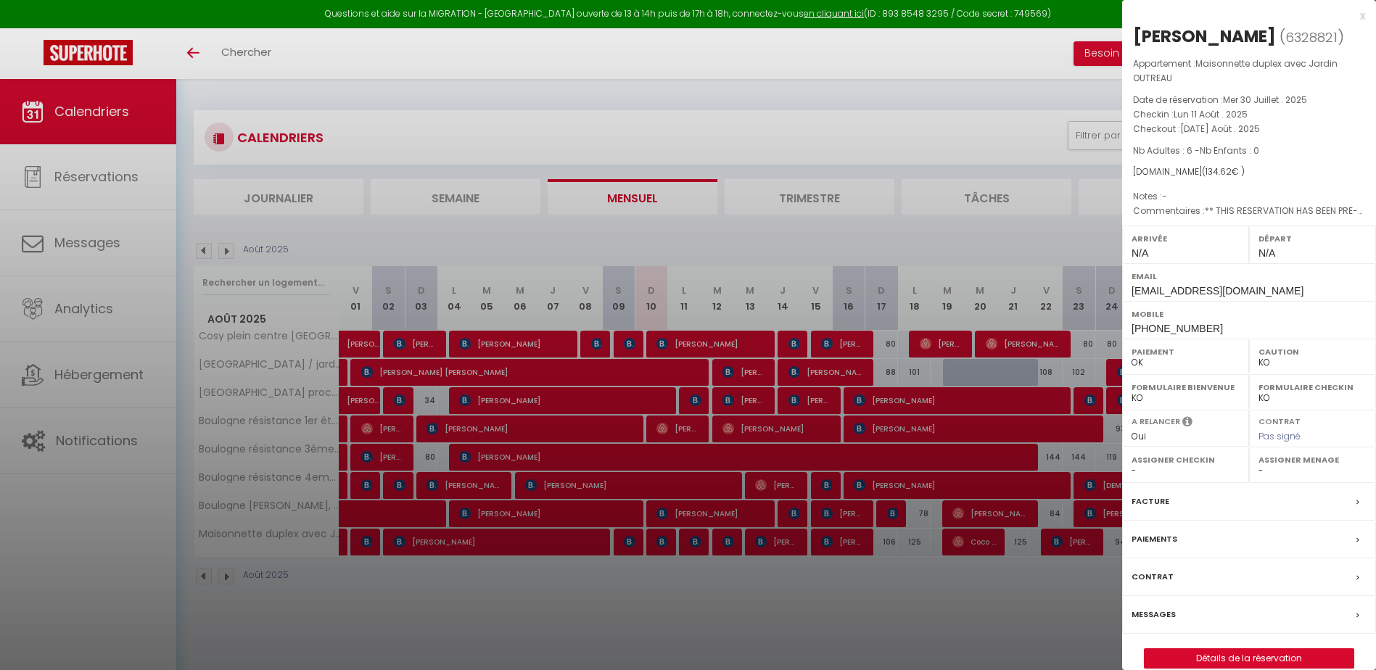
select select "KO"
select select "0"
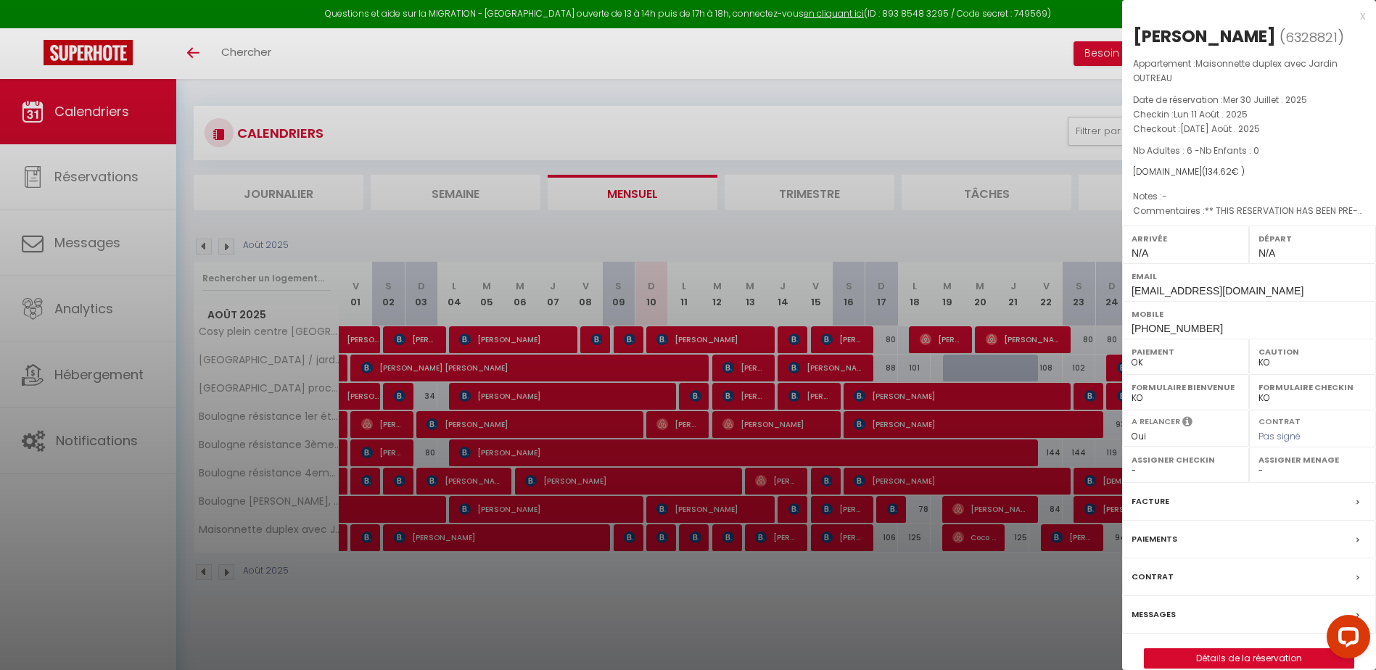
scroll to position [4, 0]
click at [885, 227] on div at bounding box center [688, 335] width 1376 height 670
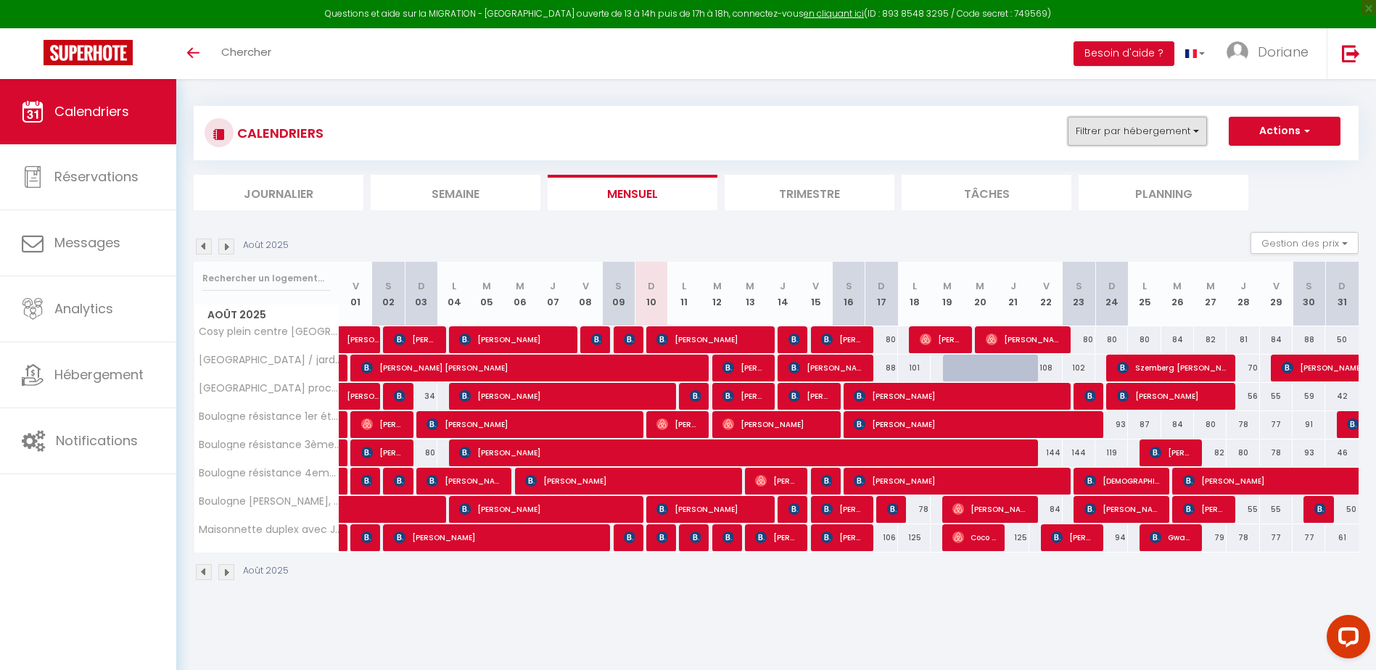
click at [1165, 141] on button "Filtrer par hébergement" at bounding box center [1137, 131] width 139 height 29
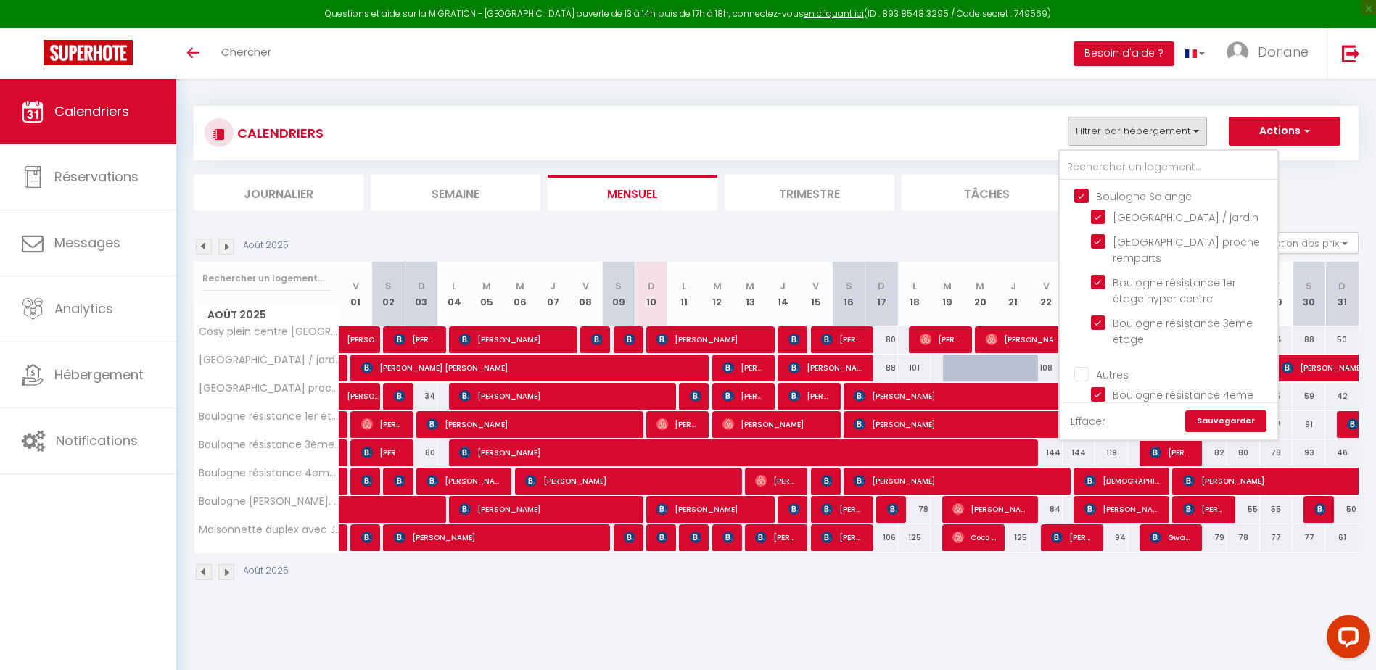
drag, startPoint x: 1086, startPoint y: 195, endPoint x: 1084, endPoint y: 219, distance: 24.0
click at [1085, 194] on input "Boulogne Solange" at bounding box center [1183, 195] width 218 height 15
checkbox input "false"
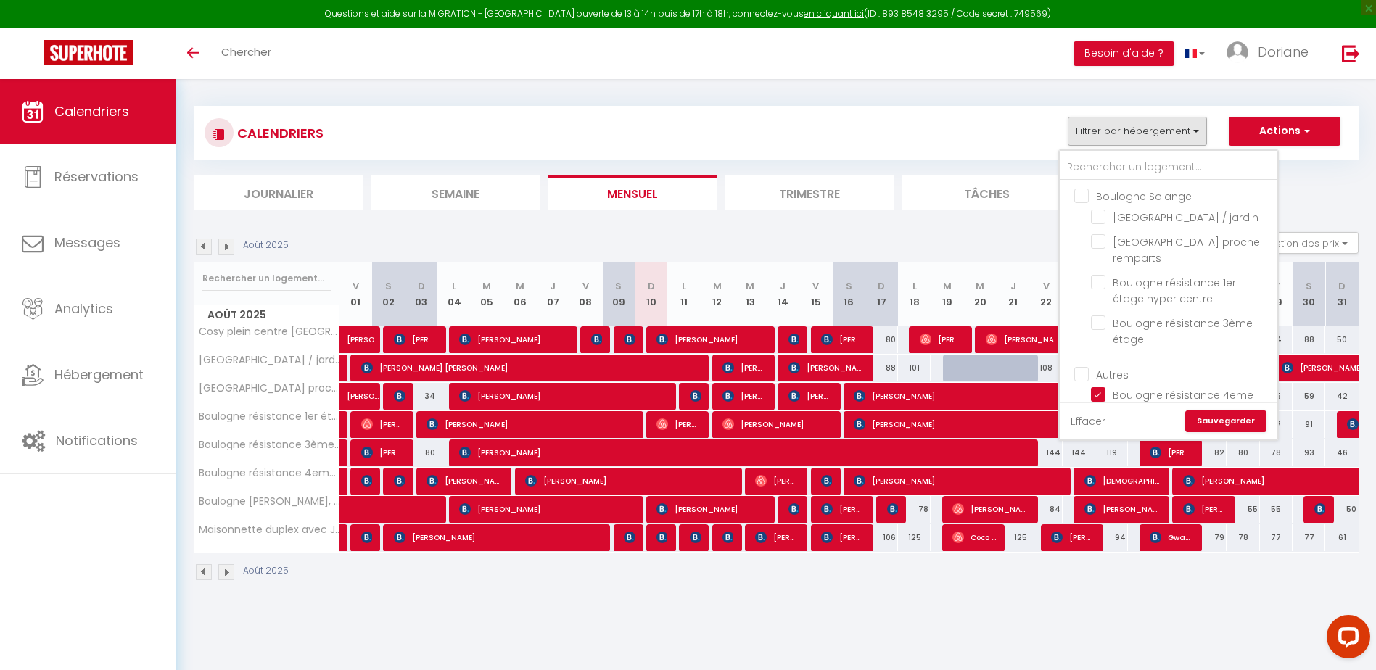
checkbox input "false"
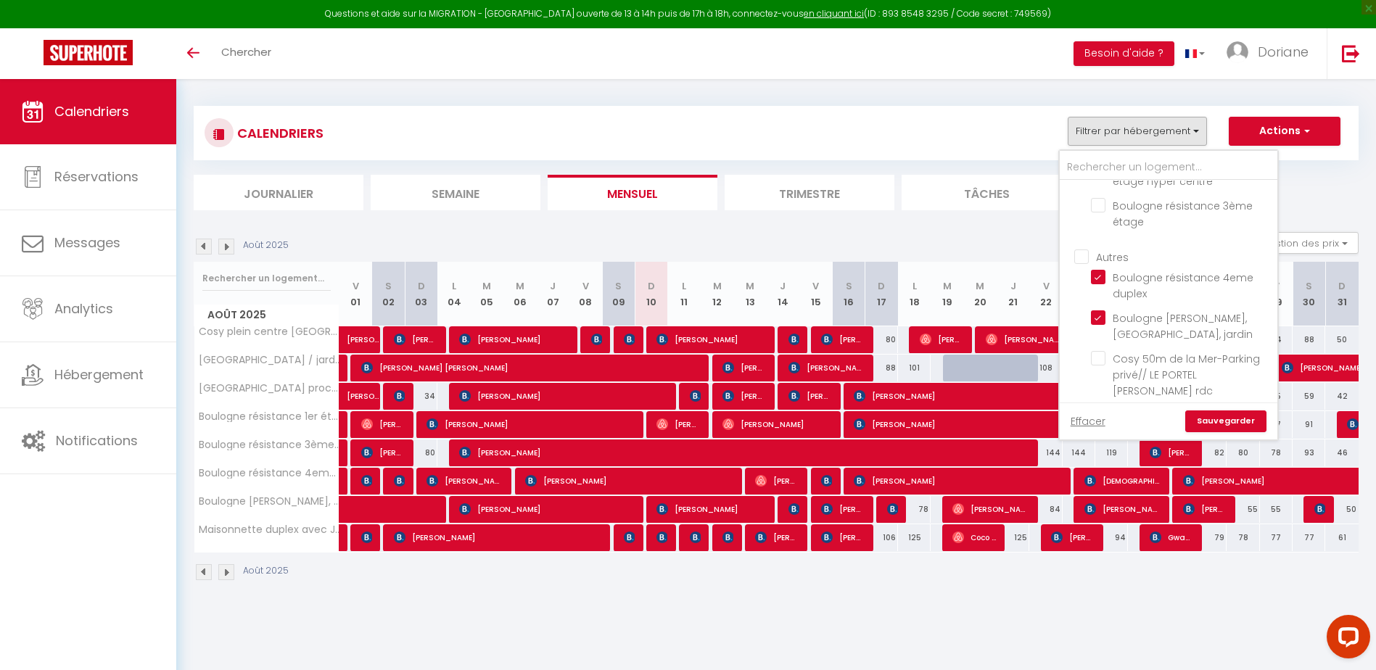
click at [1082, 263] on input "Autres" at bounding box center [1183, 256] width 218 height 15
checkbox input "true"
click at [1082, 263] on input "Autres" at bounding box center [1183, 256] width 218 height 15
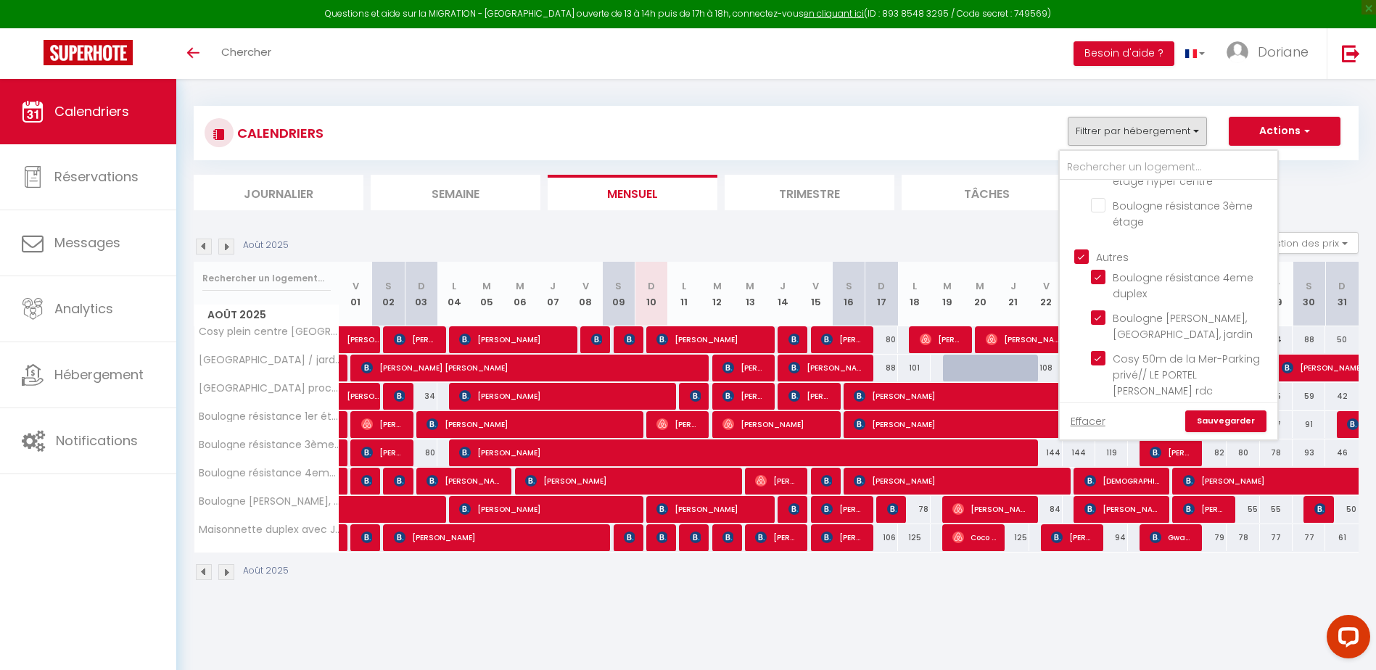
checkbox input "false"
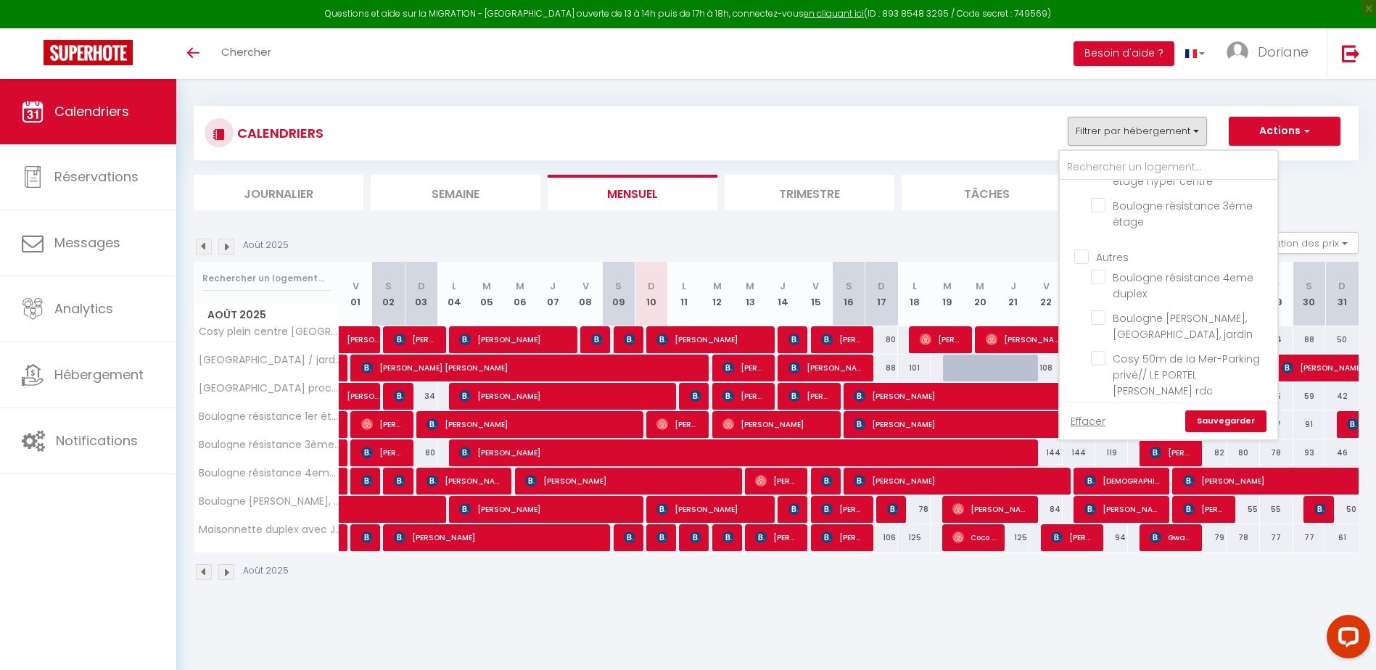
checkbox input "false"
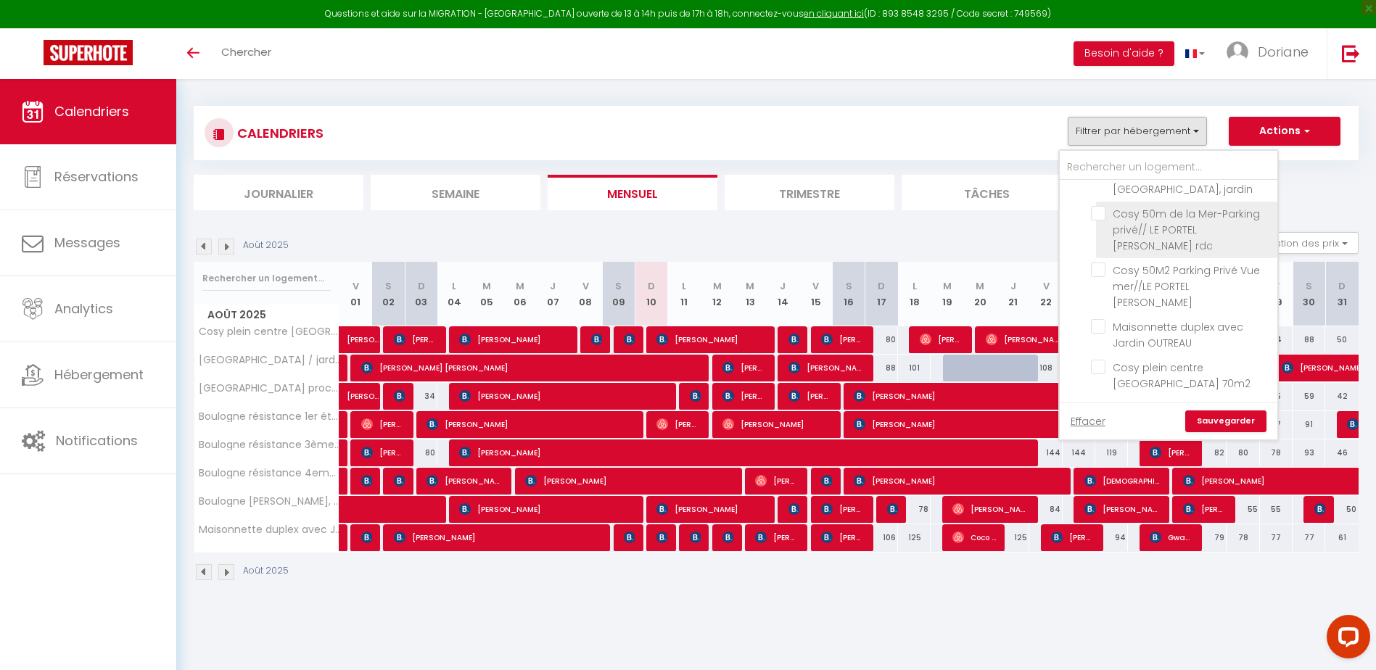
click at [1125, 239] on span "Cosy 50m de la Mer-Parking privé// LE PORTEL [PERSON_NAME] rdc" at bounding box center [1185, 230] width 147 height 46
click at [1125, 220] on input "Cosy 50m de la Mer-Parking privé// LE PORTEL [PERSON_NAME] rdc" at bounding box center [1181, 213] width 181 height 15
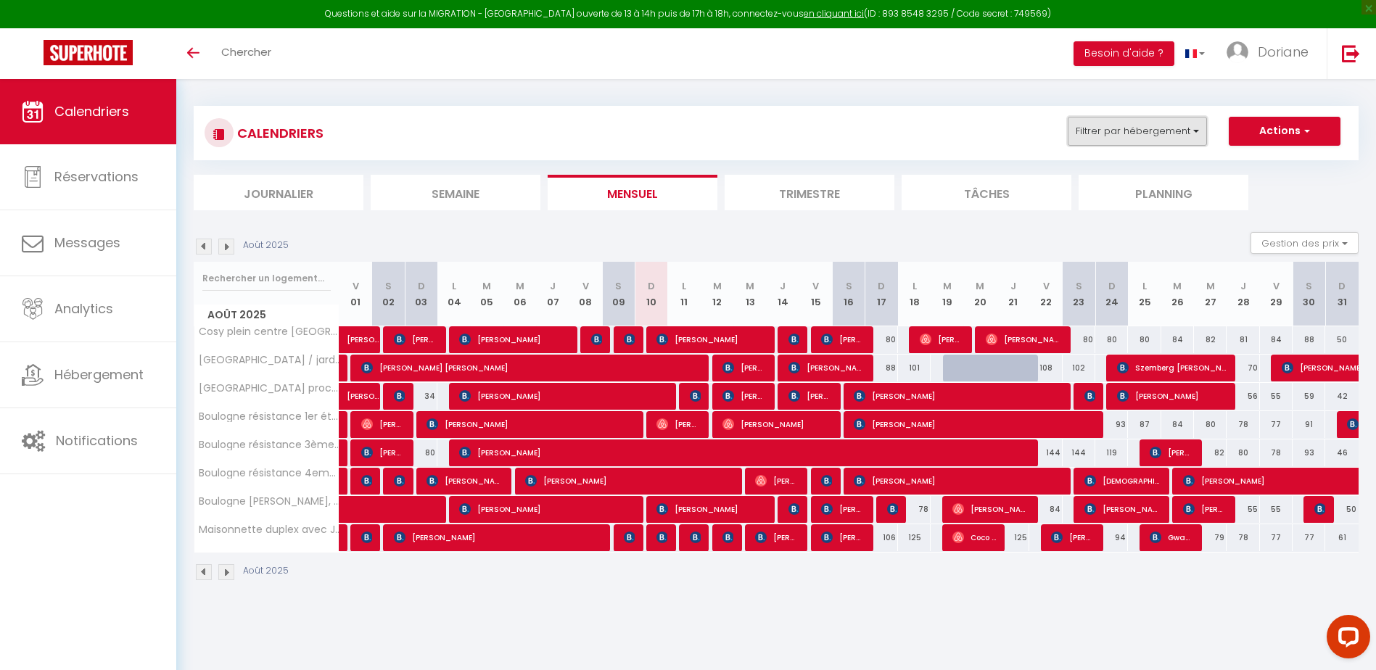
click at [1175, 139] on button "Filtrer par hébergement" at bounding box center [1137, 131] width 139 height 29
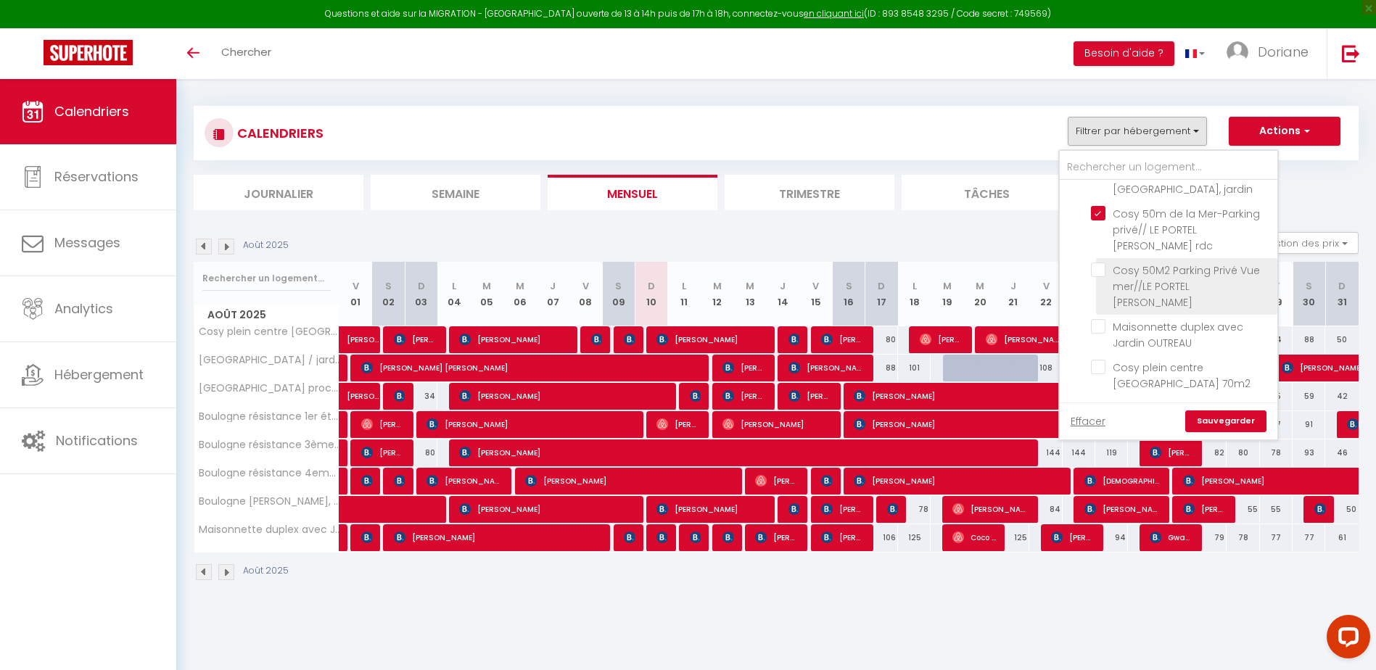
click at [1139, 299] on span "Cosy 50M2 Parking Privé Vue mer//LE PORTEL [PERSON_NAME]" at bounding box center [1185, 286] width 147 height 46
click at [1139, 277] on input "Cosy 50M2 Parking Privé Vue mer//LE PORTEL [PERSON_NAME]" at bounding box center [1181, 270] width 181 height 15
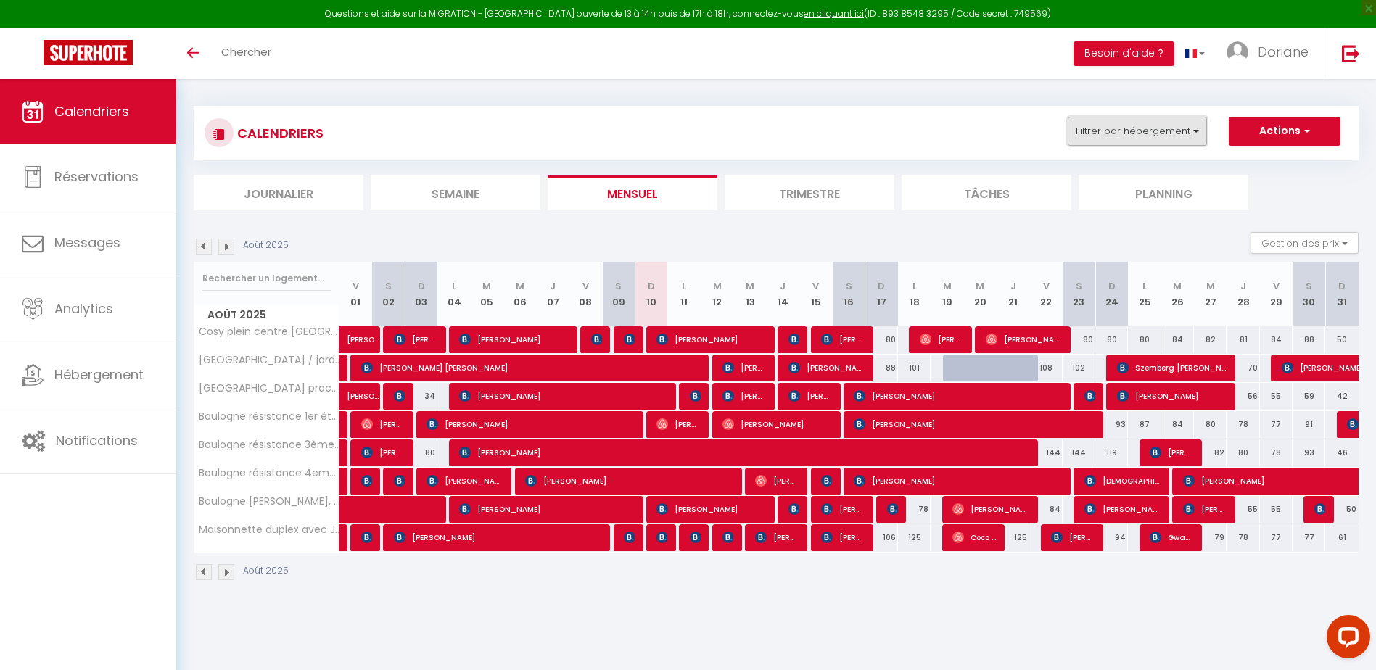
click at [1202, 135] on button "Filtrer par hébergement" at bounding box center [1137, 131] width 139 height 29
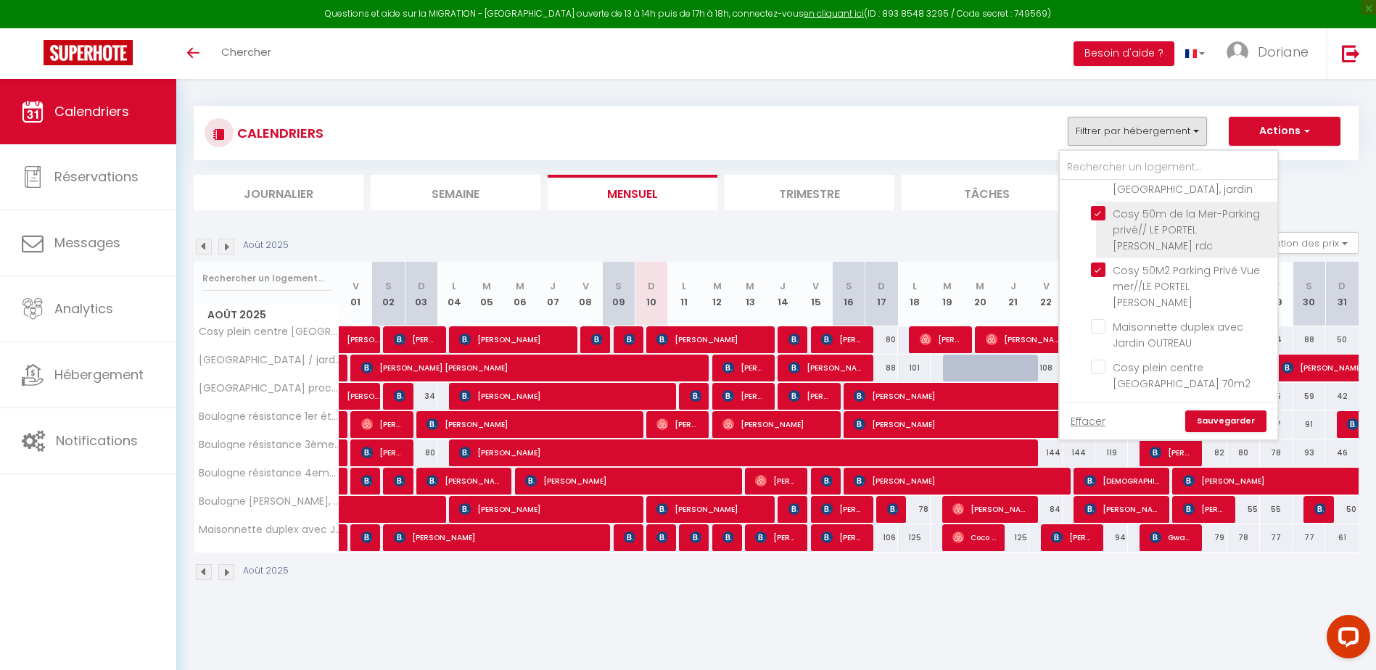
click at [1099, 220] on input "Cosy 50m de la Mer-Parking privé// LE PORTEL [PERSON_NAME] rdc" at bounding box center [1181, 213] width 181 height 15
checkbox input "true"
click at [1232, 425] on link "Sauvegarder" at bounding box center [1225, 421] width 81 height 22
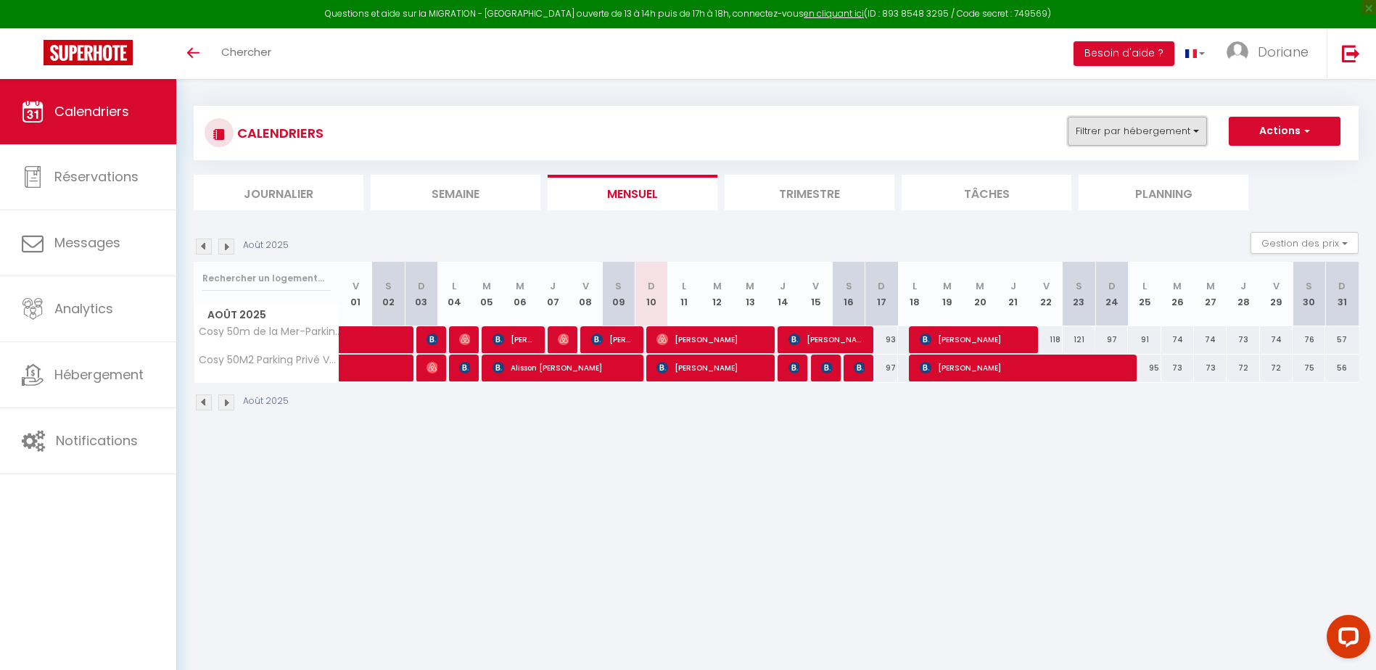
click at [1173, 134] on button "Filtrer par hébergement" at bounding box center [1137, 131] width 139 height 29
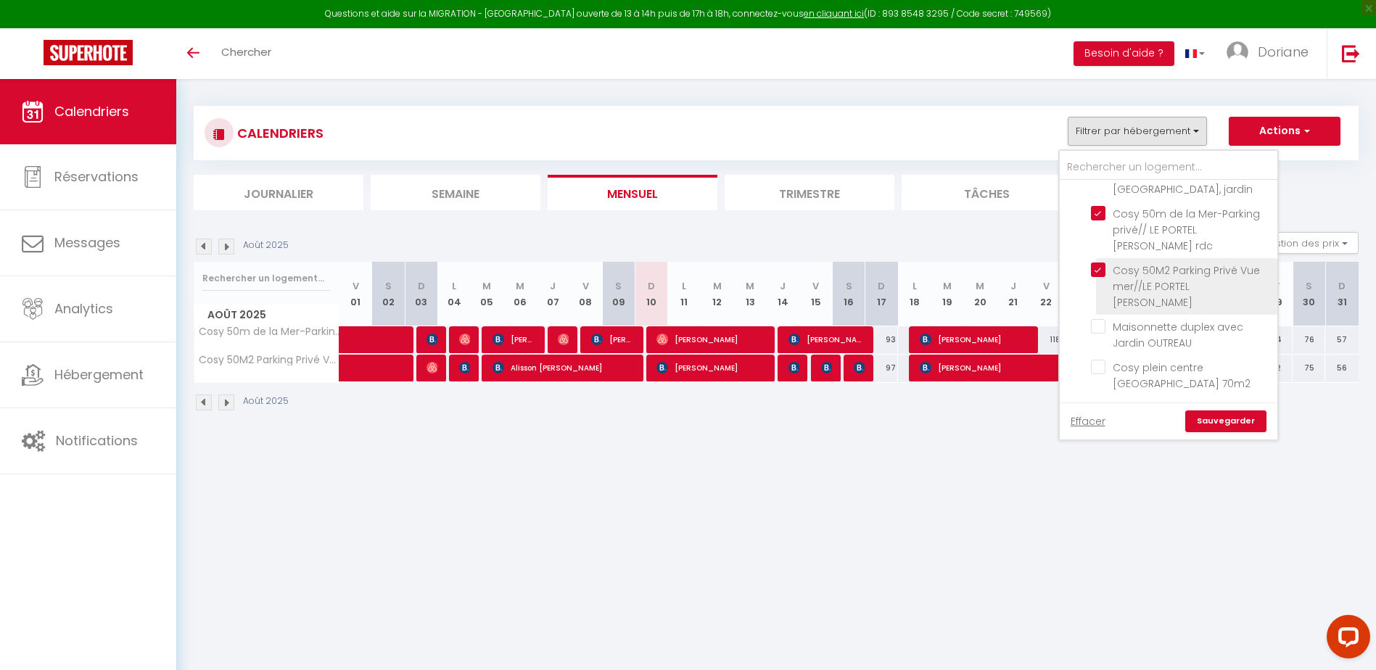
click at [1096, 277] on input "Cosy 50M2 Parking Privé Vue mer//LE PORTEL [PERSON_NAME]" at bounding box center [1181, 270] width 181 height 15
checkbox input "false"
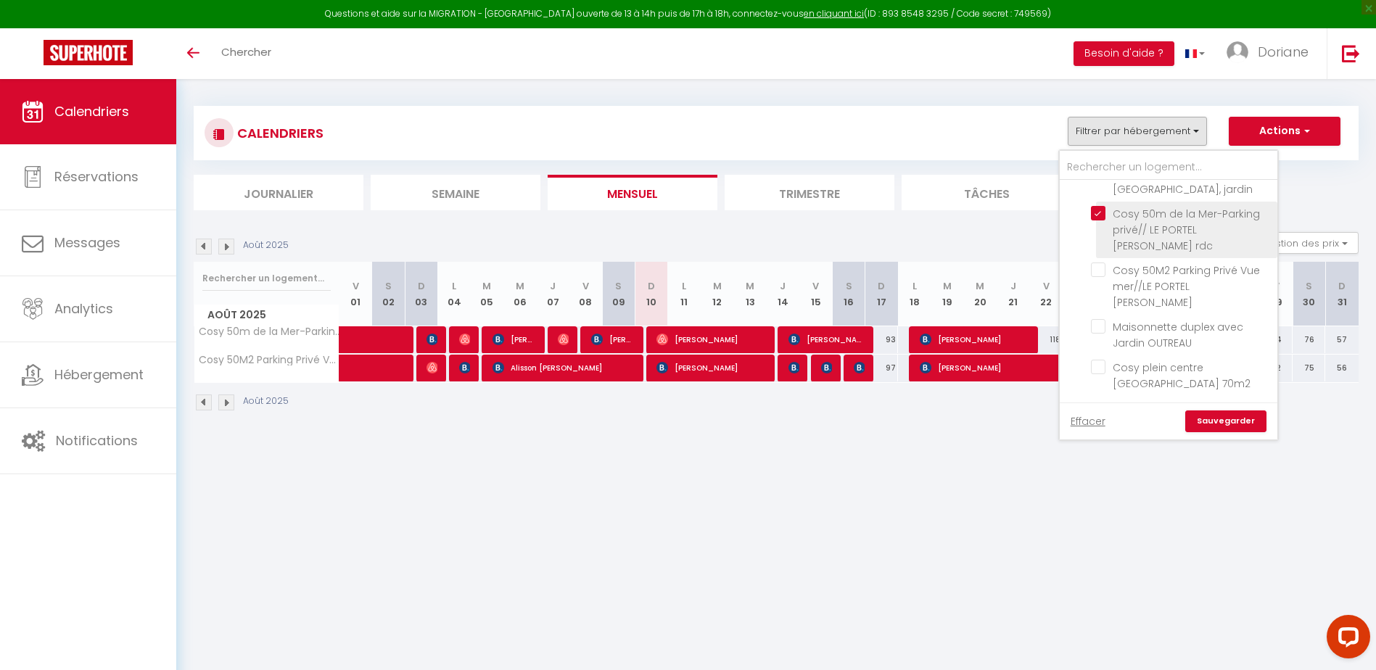
click at [1097, 220] on input "Cosy 50m de la Mer-Parking privé// LE PORTEL [PERSON_NAME] rdc" at bounding box center [1181, 213] width 181 height 15
checkbox input "false"
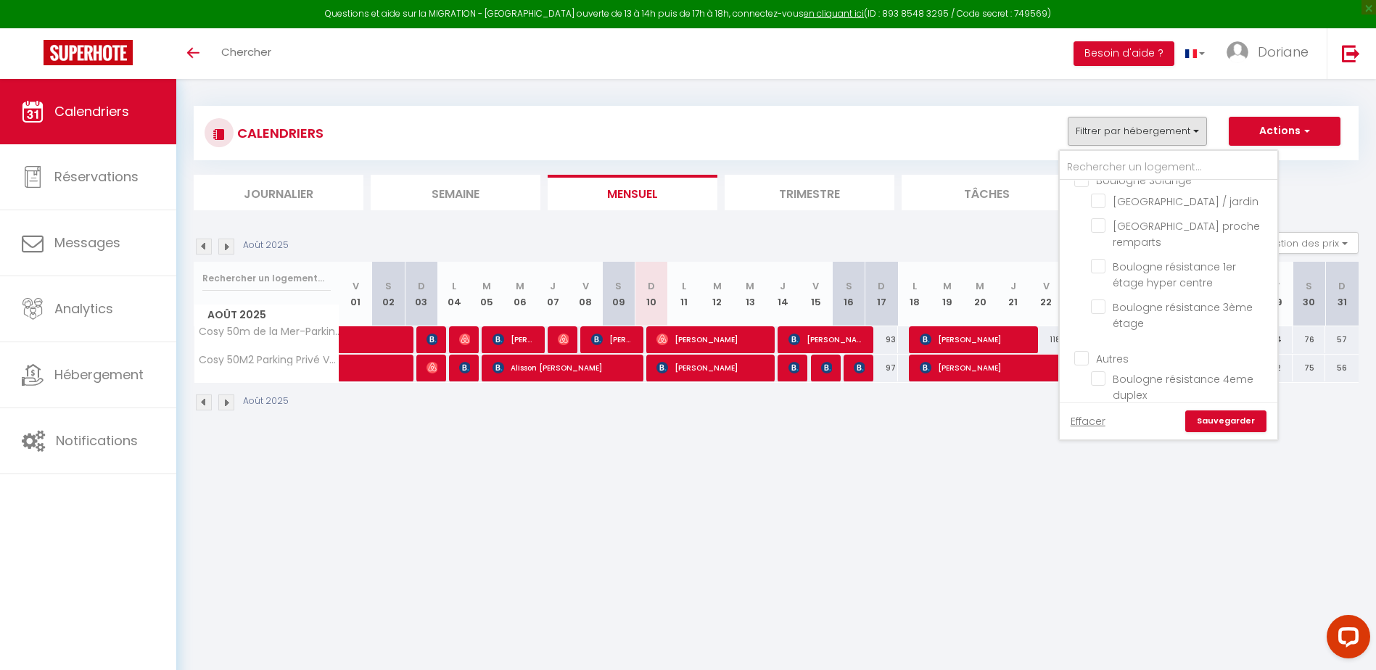
scroll to position [0, 0]
click at [1106, 249] on input "[GEOGRAPHIC_DATA] proche remparts" at bounding box center [1181, 241] width 181 height 15
checkbox input "true"
click at [1105, 221] on input "[GEOGRAPHIC_DATA] / jardin" at bounding box center [1181, 216] width 181 height 15
checkbox input "true"
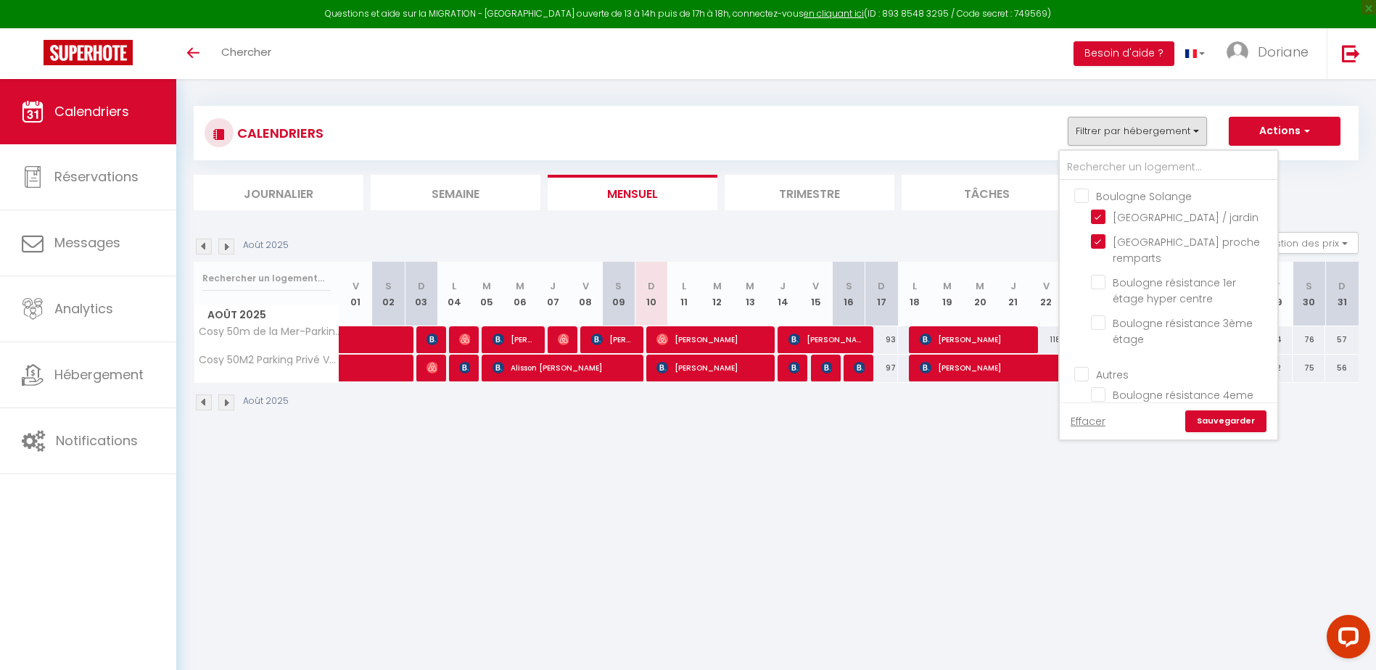
click at [1210, 421] on link "Sauvegarder" at bounding box center [1225, 421] width 81 height 22
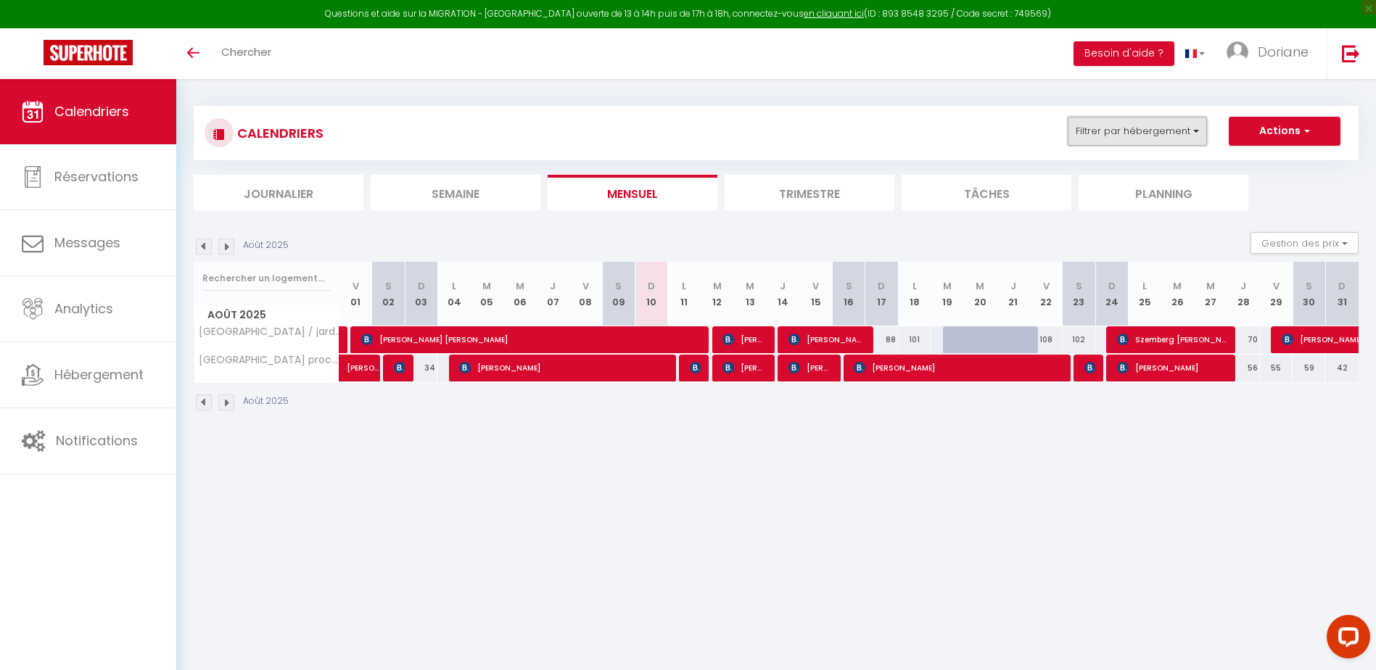
click at [1160, 133] on button "Filtrer par hébergement" at bounding box center [1137, 131] width 139 height 29
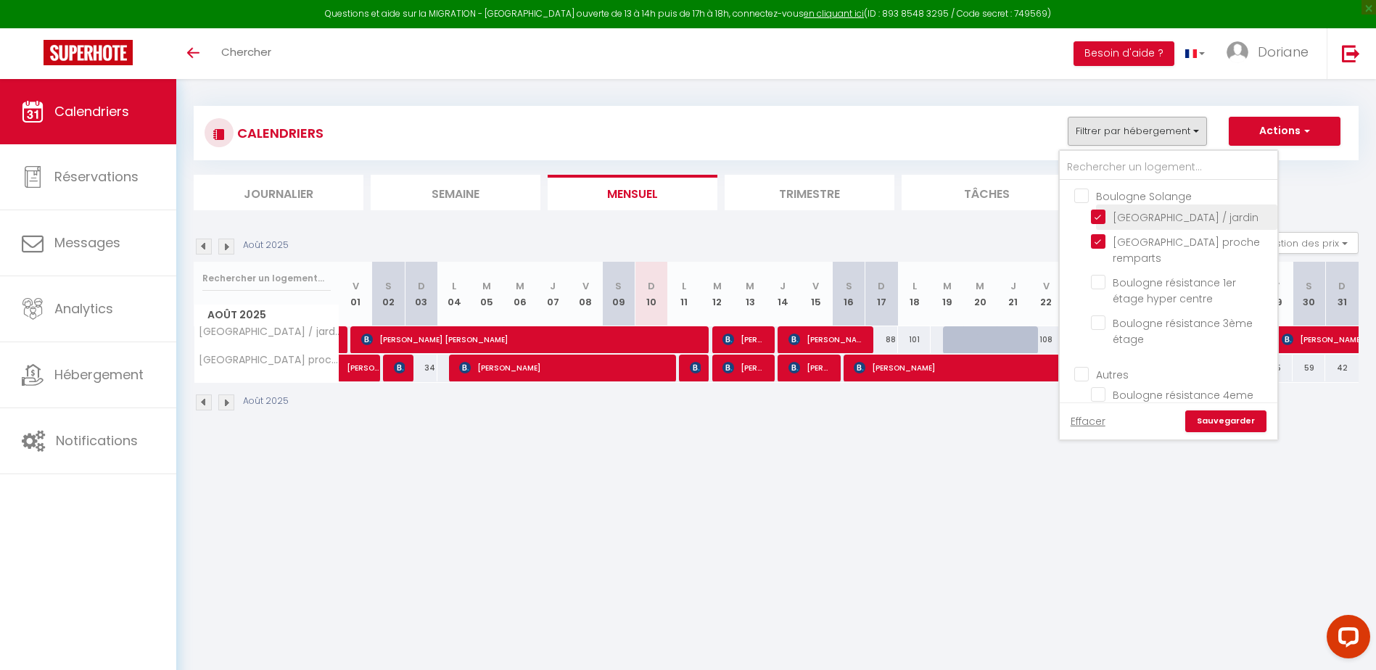
click at [1101, 212] on input "[GEOGRAPHIC_DATA] / jardin" at bounding box center [1181, 216] width 181 height 15
checkbox input "false"
click at [1094, 249] on input "[GEOGRAPHIC_DATA] proche remparts" at bounding box center [1181, 241] width 181 height 15
checkbox input "false"
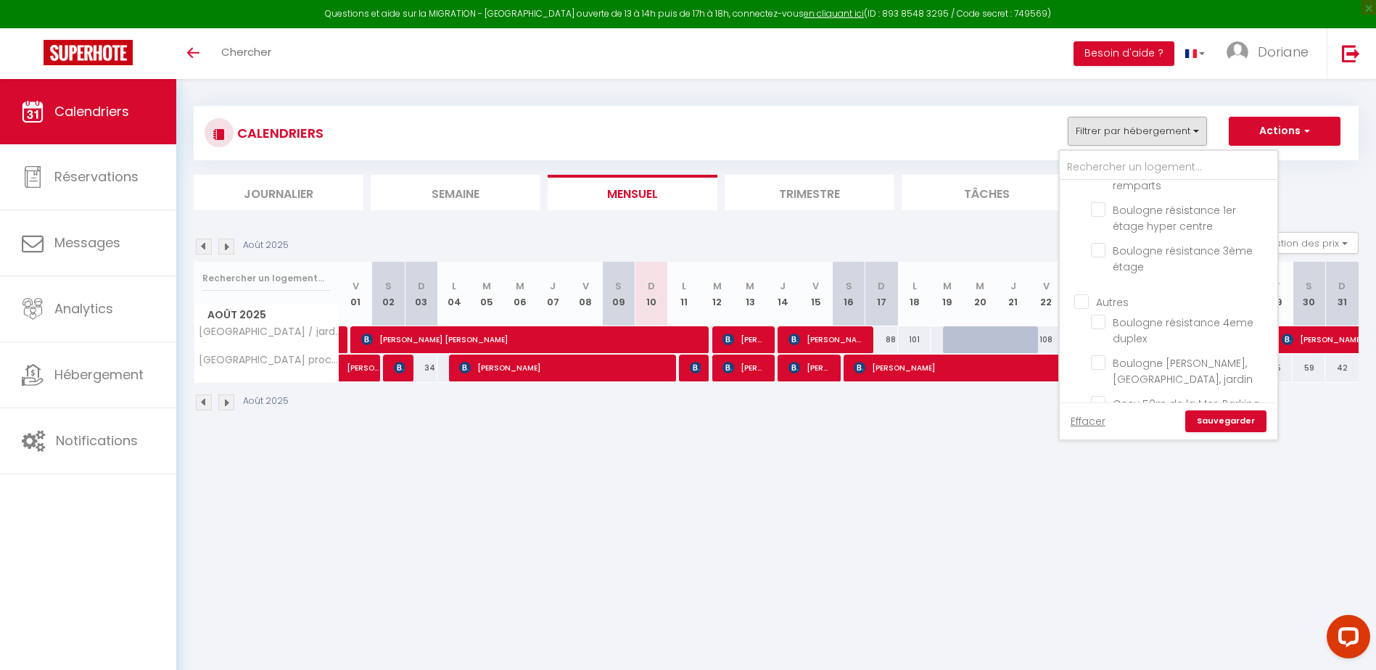
click at [1089, 227] on ul "[GEOGRAPHIC_DATA] [GEOGRAPHIC_DATA] / [GEOGRAPHIC_DATA] proche remparts [GEOGRA…" at bounding box center [1169, 197] width 218 height 178
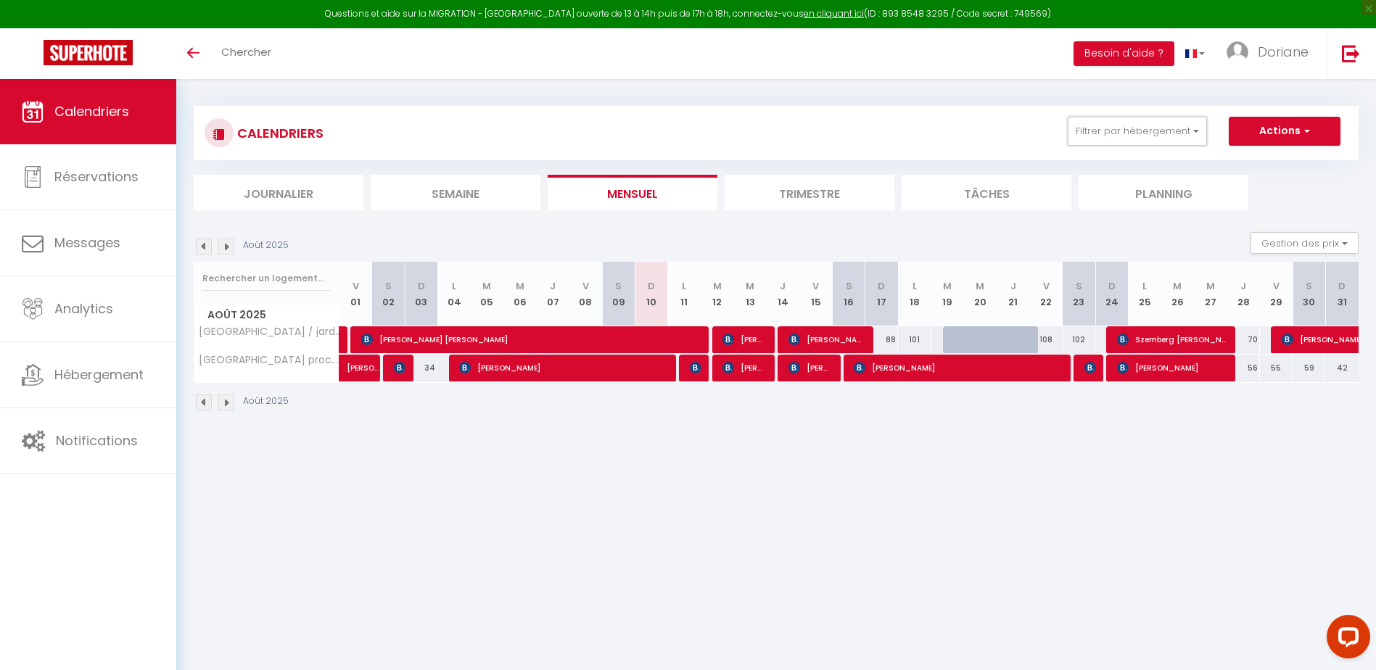
drag, startPoint x: 1136, startPoint y: 131, endPoint x: 1137, endPoint y: 157, distance: 26.1
click at [1137, 140] on button "Filtrer par hébergement" at bounding box center [1137, 131] width 139 height 29
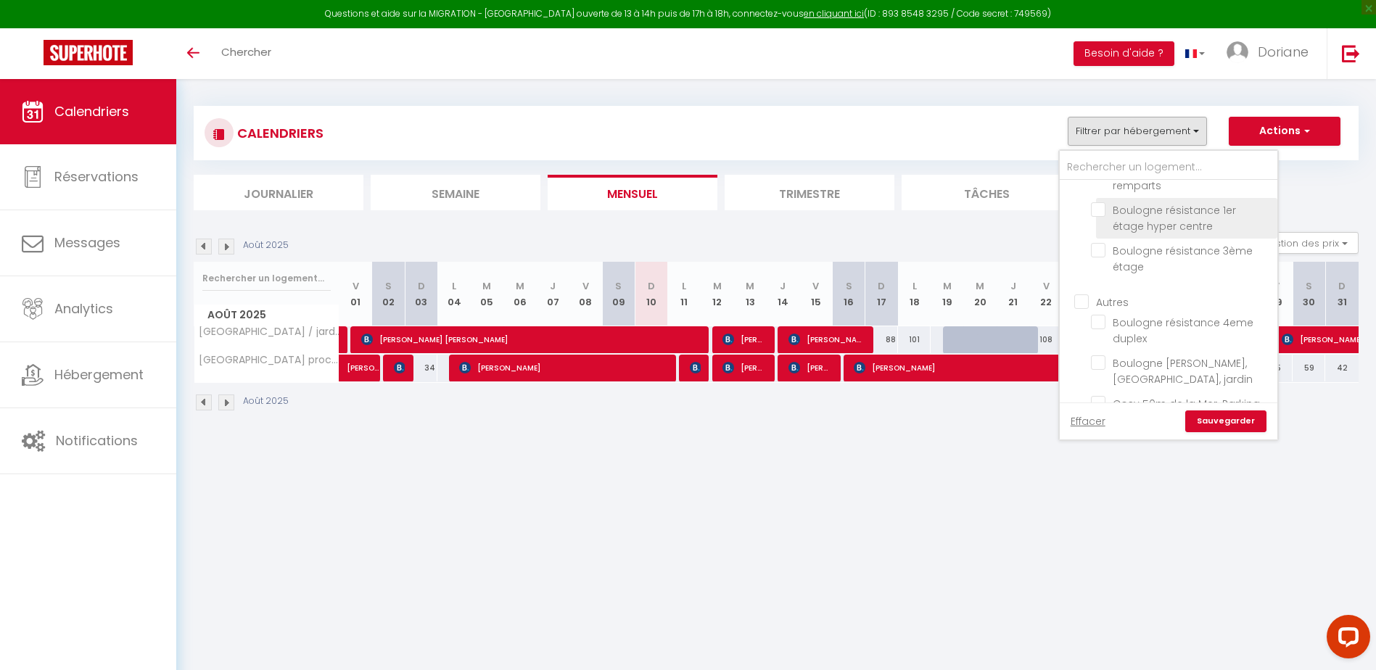
click at [1097, 217] on input "Boulogne résistance 1er étage hyper centre" at bounding box center [1181, 209] width 181 height 15
checkbox input "true"
click at [1100, 257] on input "Boulogne résistance 3ème étage" at bounding box center [1181, 250] width 181 height 15
checkbox input "true"
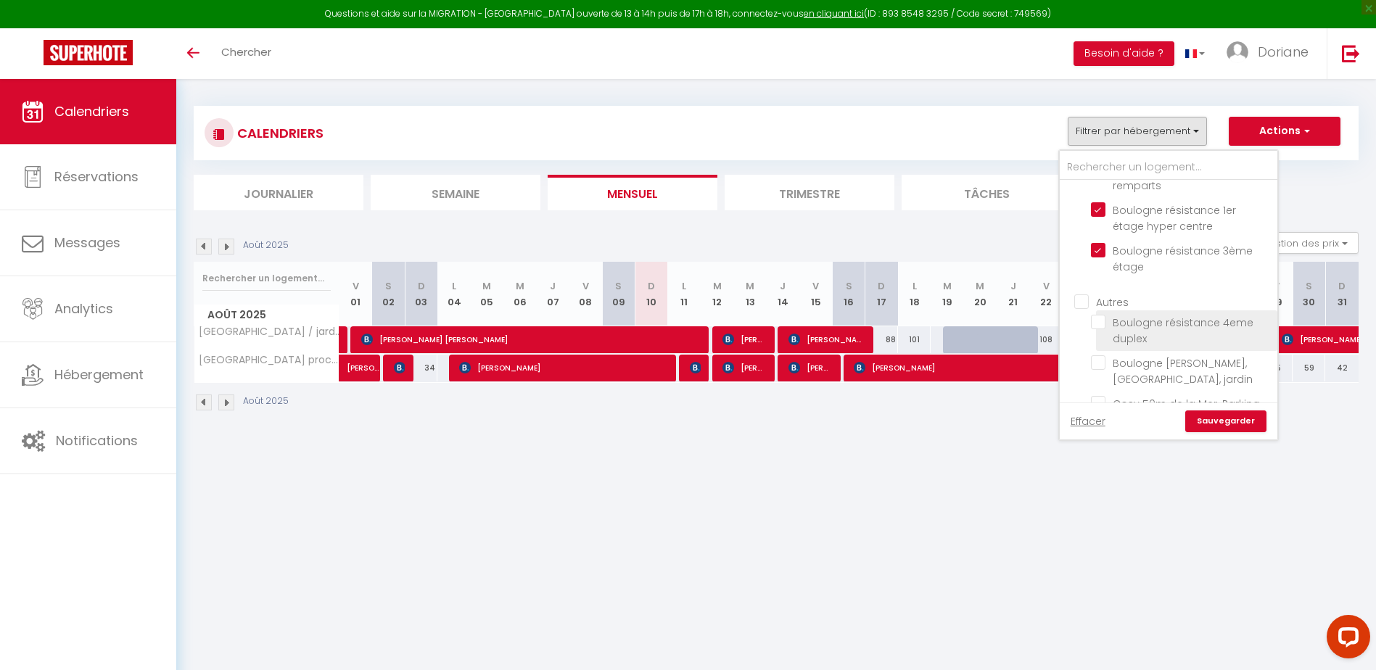
click at [1102, 329] on input "Boulogne résistance 4eme duplex" at bounding box center [1181, 322] width 181 height 15
checkbox input "true"
click at [1229, 424] on link "Sauvegarder" at bounding box center [1225, 421] width 81 height 22
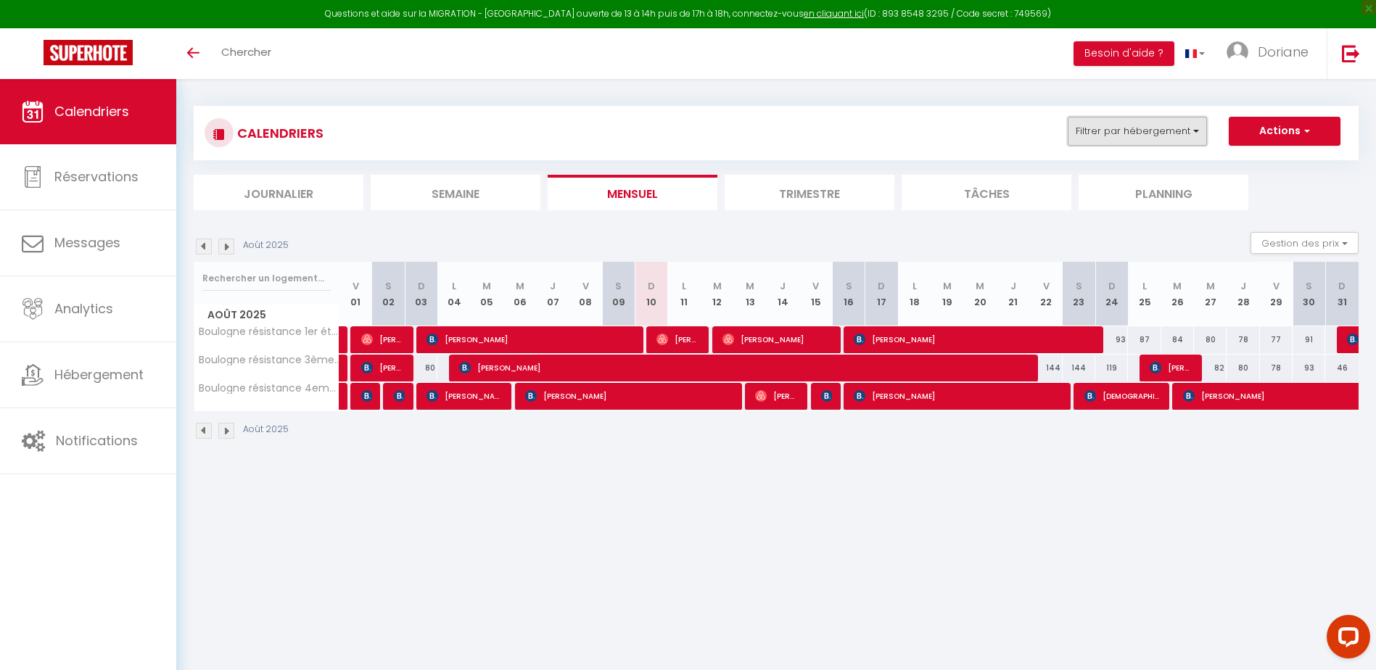
click at [1150, 144] on button "Filtrer par hébergement" at bounding box center [1137, 131] width 139 height 29
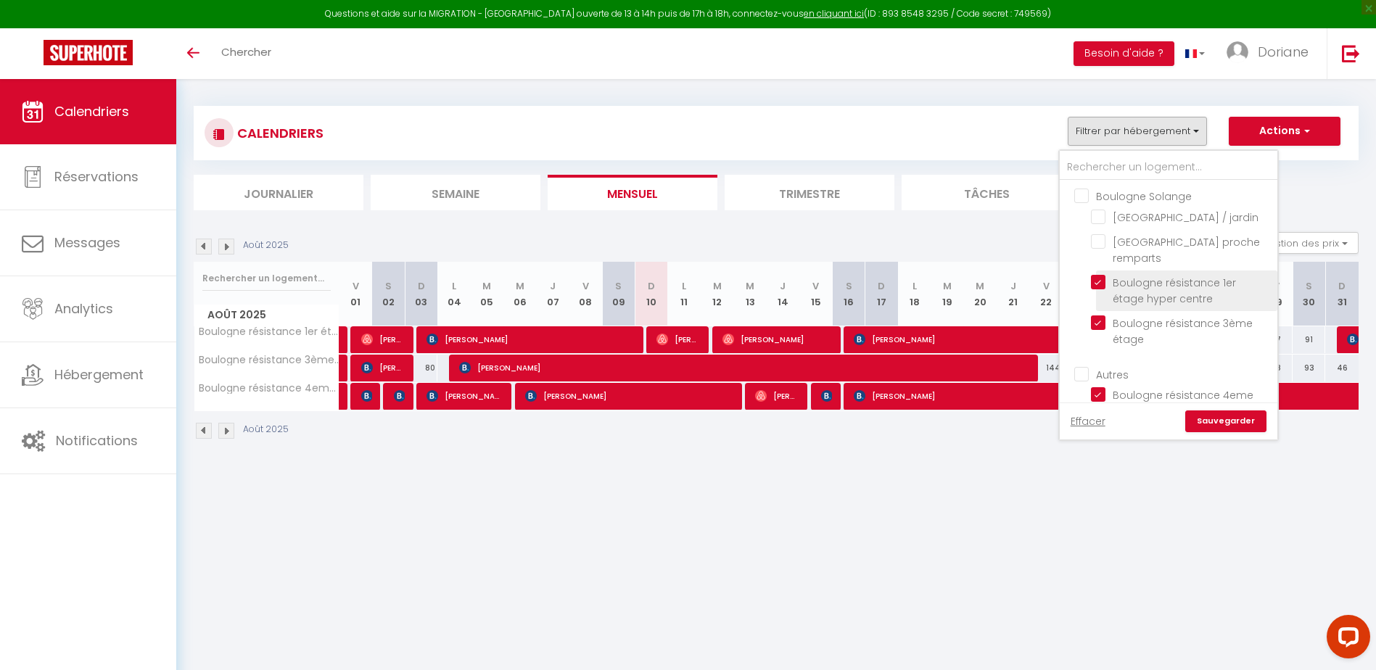
click at [1099, 289] on input "Boulogne résistance 1er étage hyper centre" at bounding box center [1181, 282] width 181 height 15
checkbox input "false"
click at [1099, 330] on input "Boulogne résistance 3ème étage" at bounding box center [1181, 322] width 181 height 15
checkbox input "false"
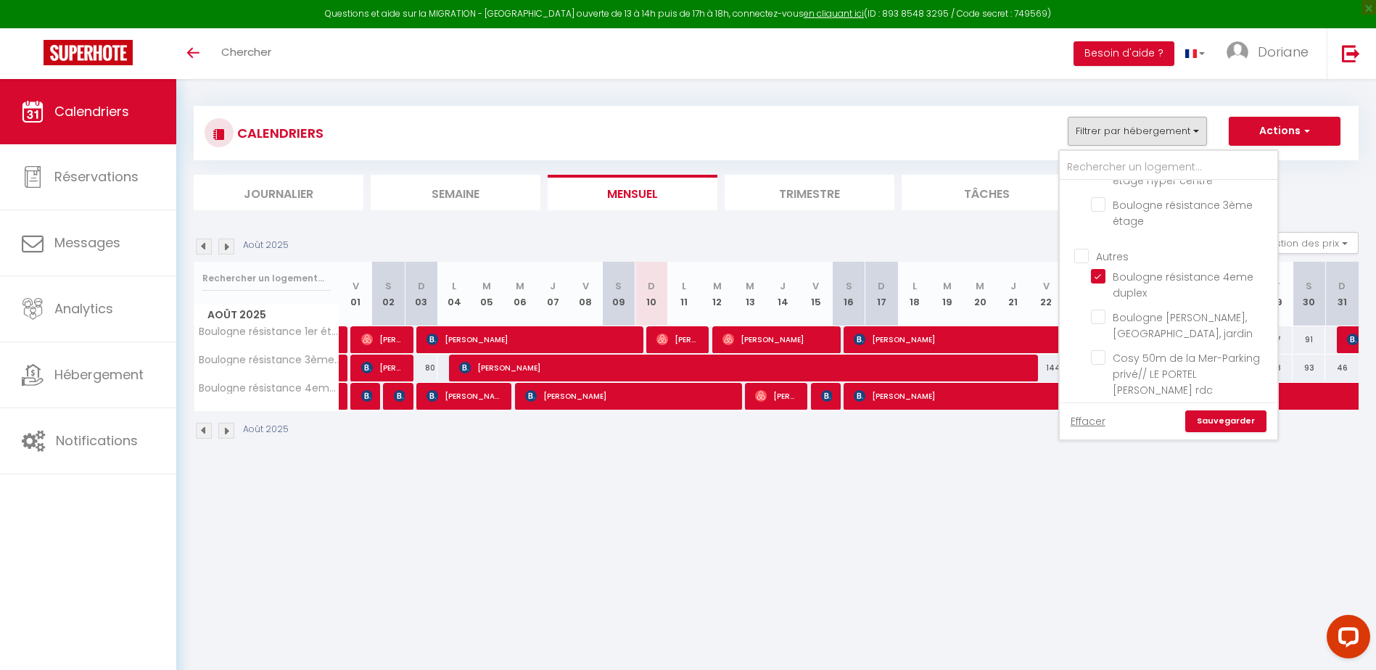
scroll to position [117, 0]
click at [1097, 284] on input "Boulogne résistance 4eme duplex" at bounding box center [1181, 277] width 181 height 15
checkbox input "false"
click at [1098, 325] on input "Boulogne [PERSON_NAME], [GEOGRAPHIC_DATA], jardin" at bounding box center [1181, 317] width 181 height 15
checkbox input "true"
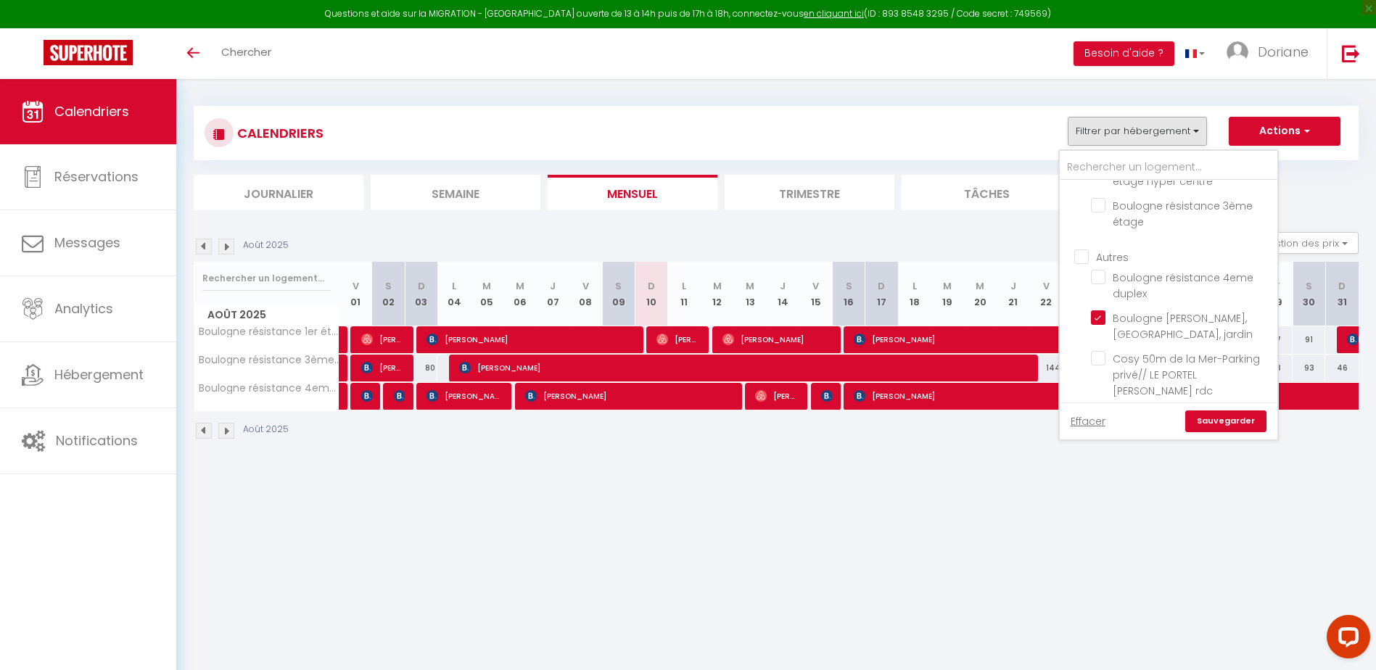
click at [1213, 417] on link "Sauvegarder" at bounding box center [1225, 421] width 81 height 22
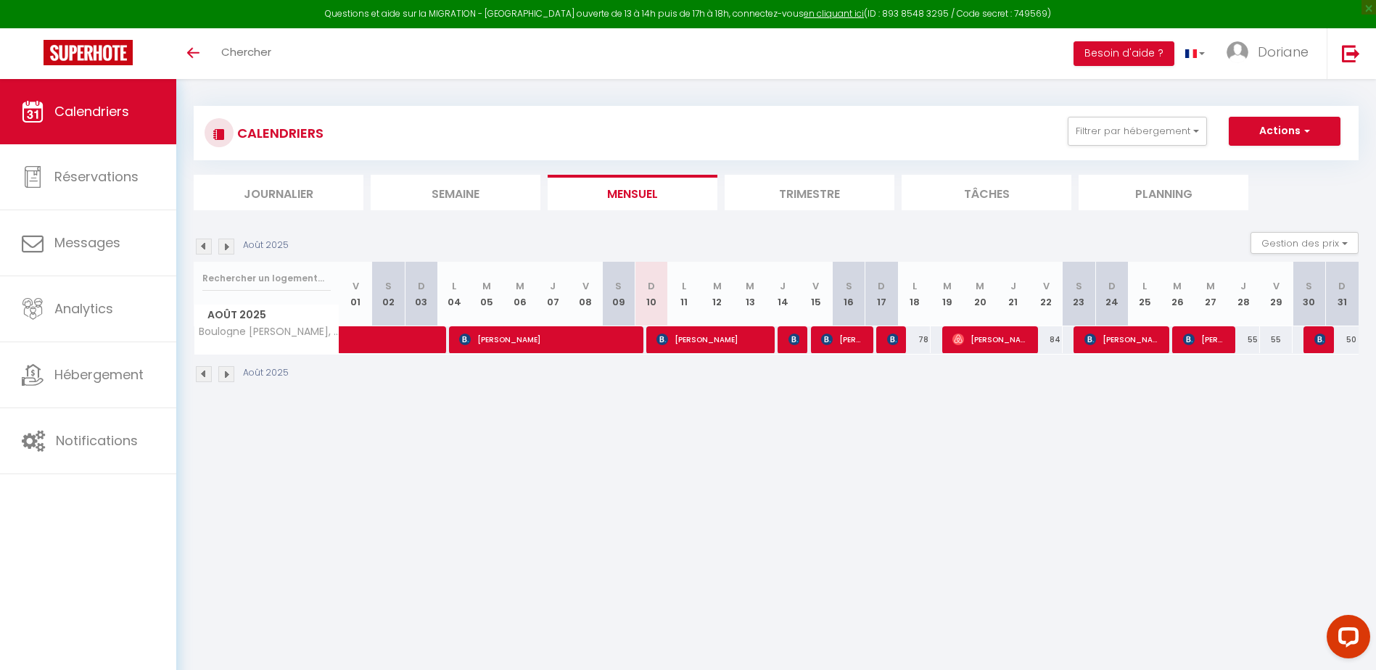
click at [223, 248] on img at bounding box center [226, 247] width 16 height 16
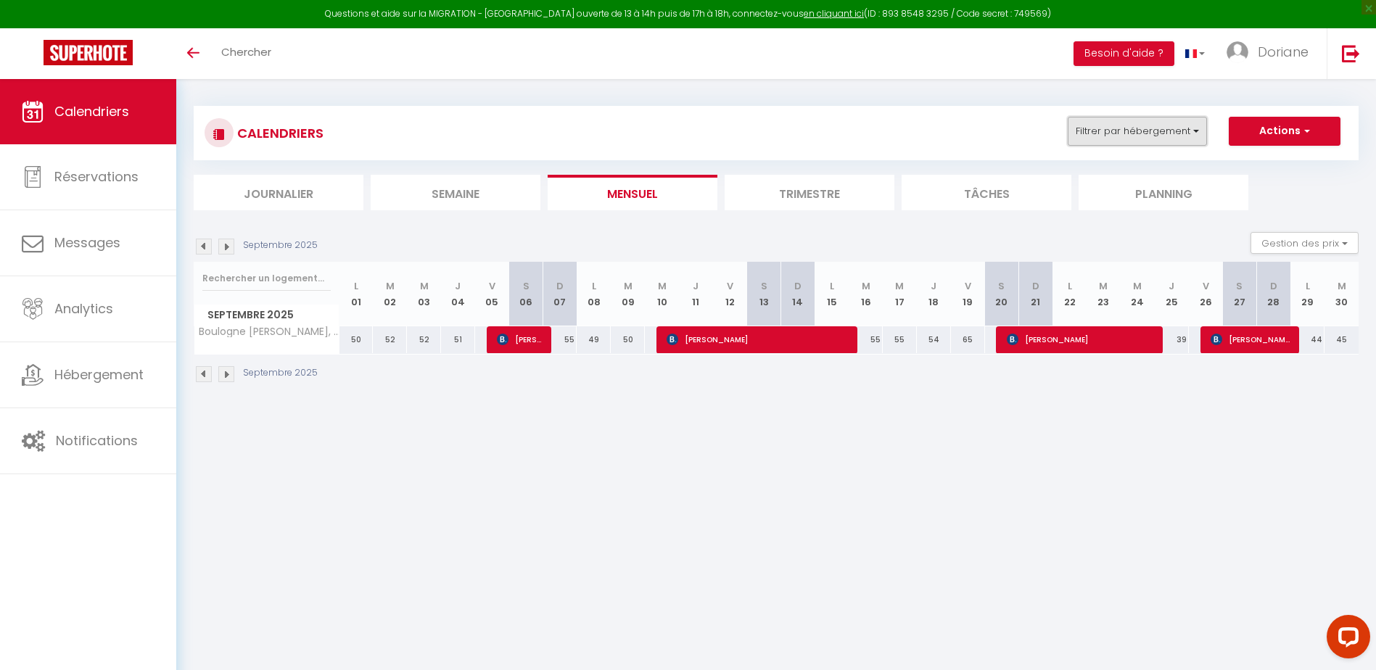
click at [1144, 131] on button "Filtrer par hébergement" at bounding box center [1137, 131] width 139 height 29
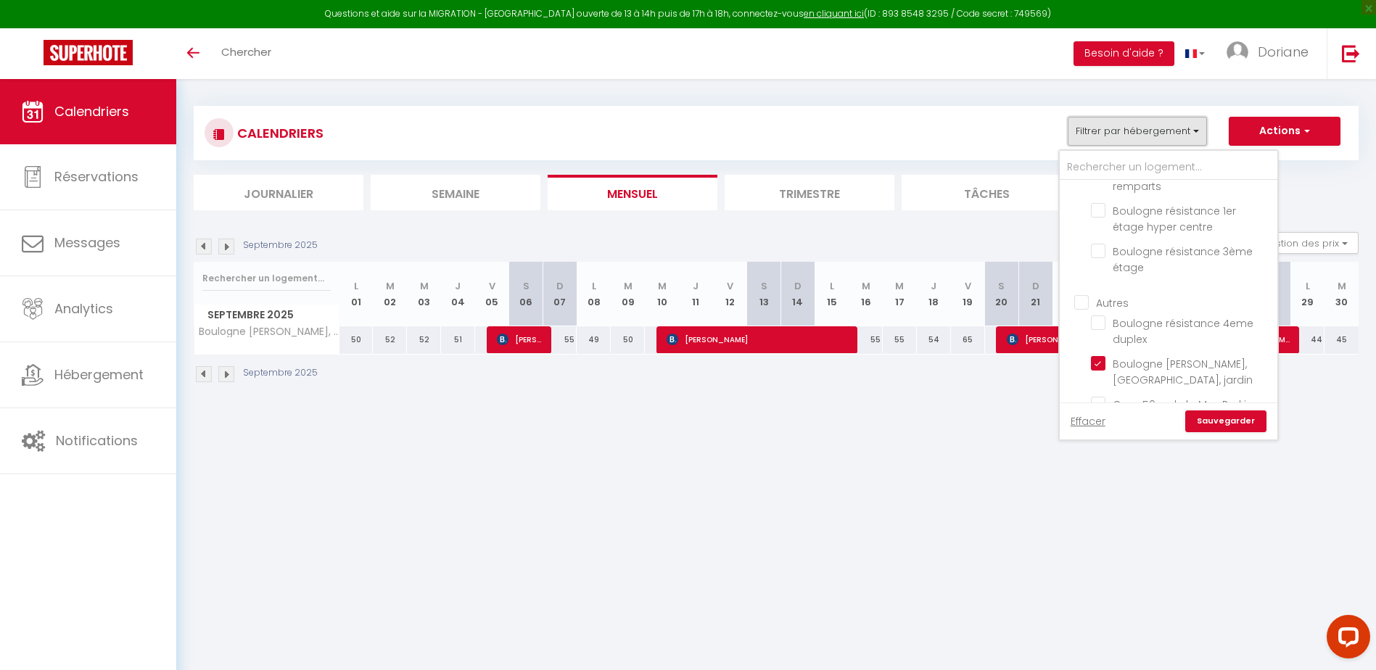
scroll to position [263, 0]
click at [1104, 180] on input "Boulogne [PERSON_NAME], [GEOGRAPHIC_DATA], jardin" at bounding box center [1181, 172] width 181 height 15
checkbox input "false"
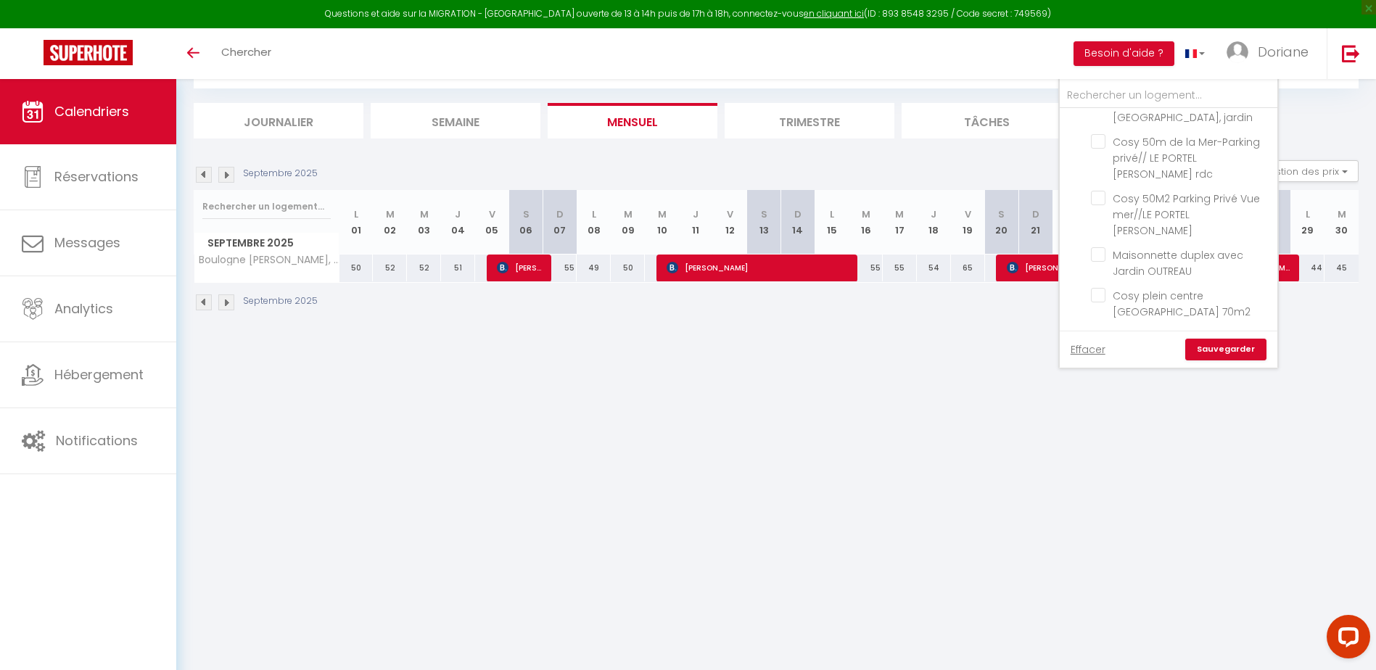
scroll to position [79, 0]
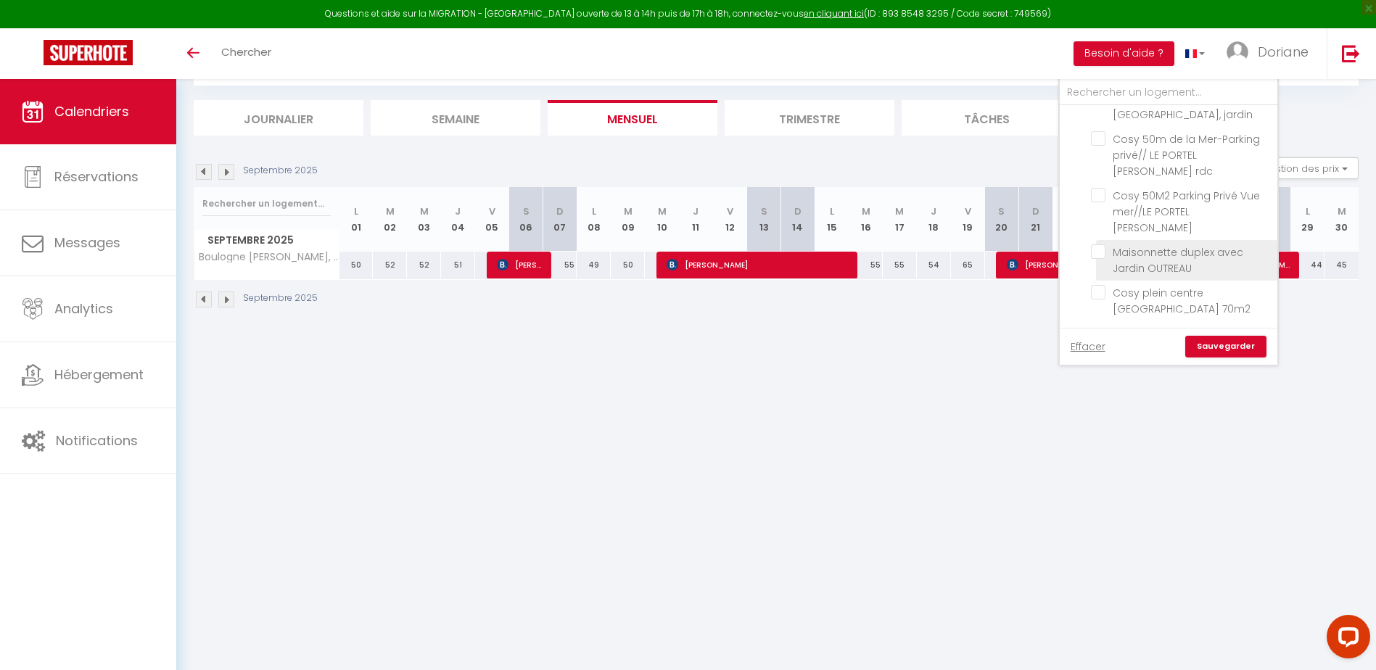
click at [1097, 249] on input "Maisonnette duplex avec Jardin OUTREAU" at bounding box center [1181, 251] width 181 height 15
checkbox input "true"
drag, startPoint x: 1226, startPoint y: 344, endPoint x: 1207, endPoint y: 358, distance: 23.2
click at [1226, 344] on link "Sauvegarder" at bounding box center [1225, 347] width 81 height 22
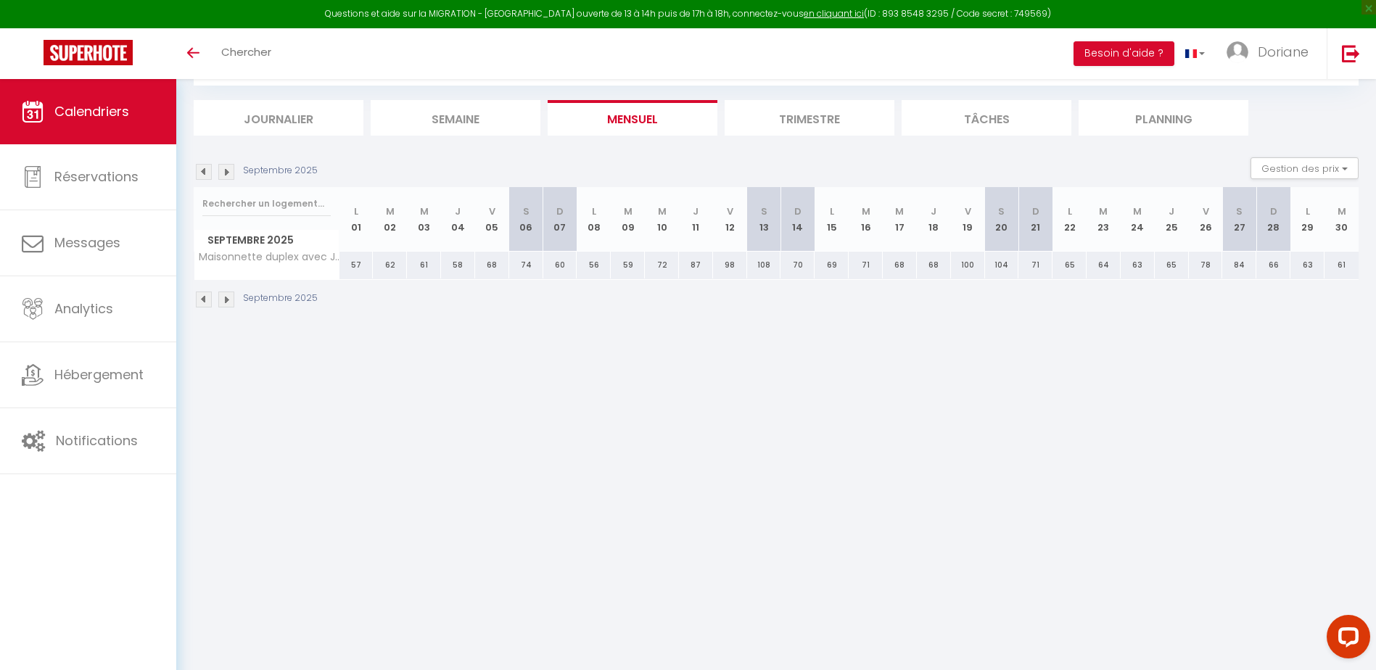
click at [199, 170] on img at bounding box center [204, 172] width 16 height 16
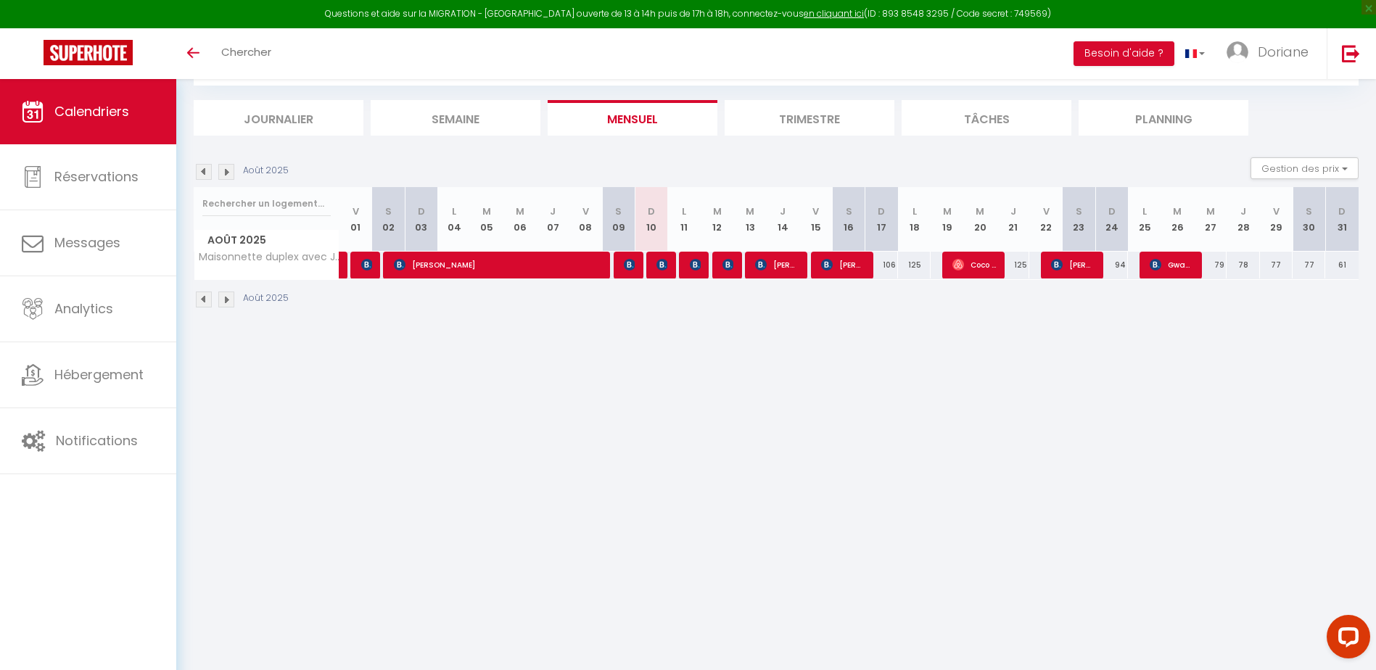
drag, startPoint x: 901, startPoint y: 344, endPoint x: 883, endPoint y: 335, distance: 20.1
click at [898, 344] on body "Questions et aide sur la MIGRATION - [GEOGRAPHIC_DATA] ouverte de 13 à 14h puis…" at bounding box center [688, 335] width 1376 height 670
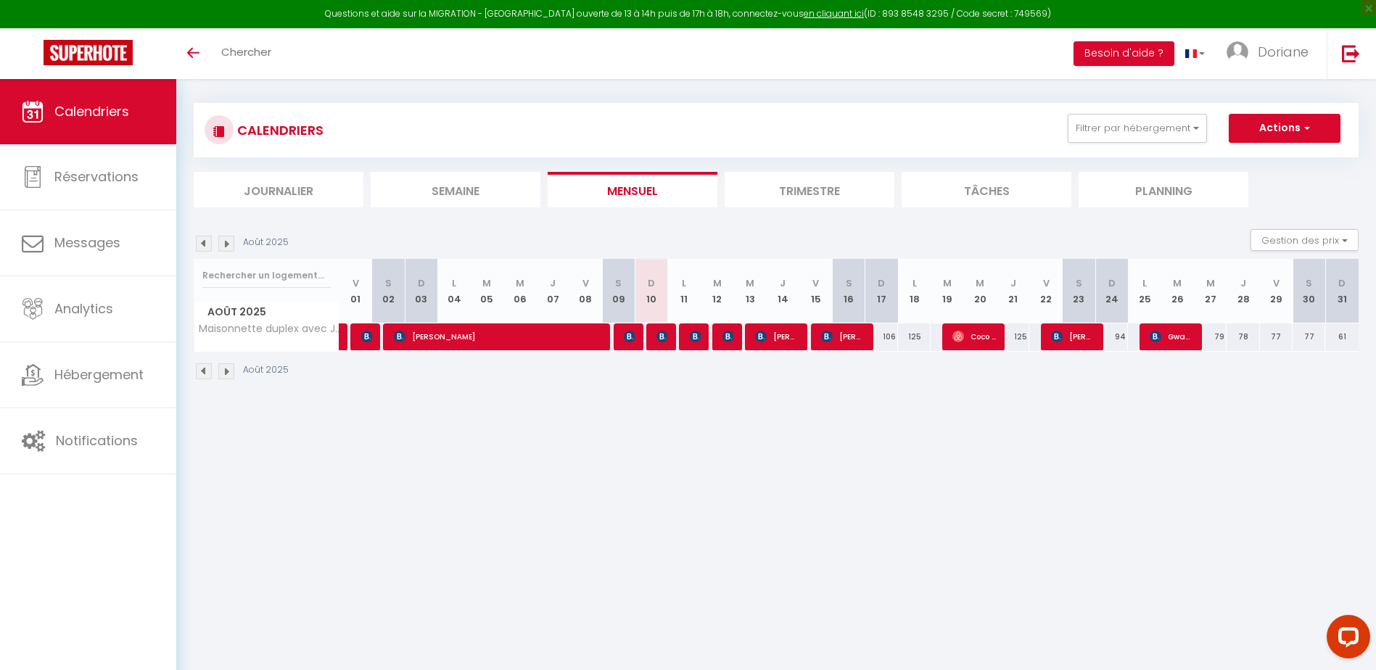
scroll to position [0, 0]
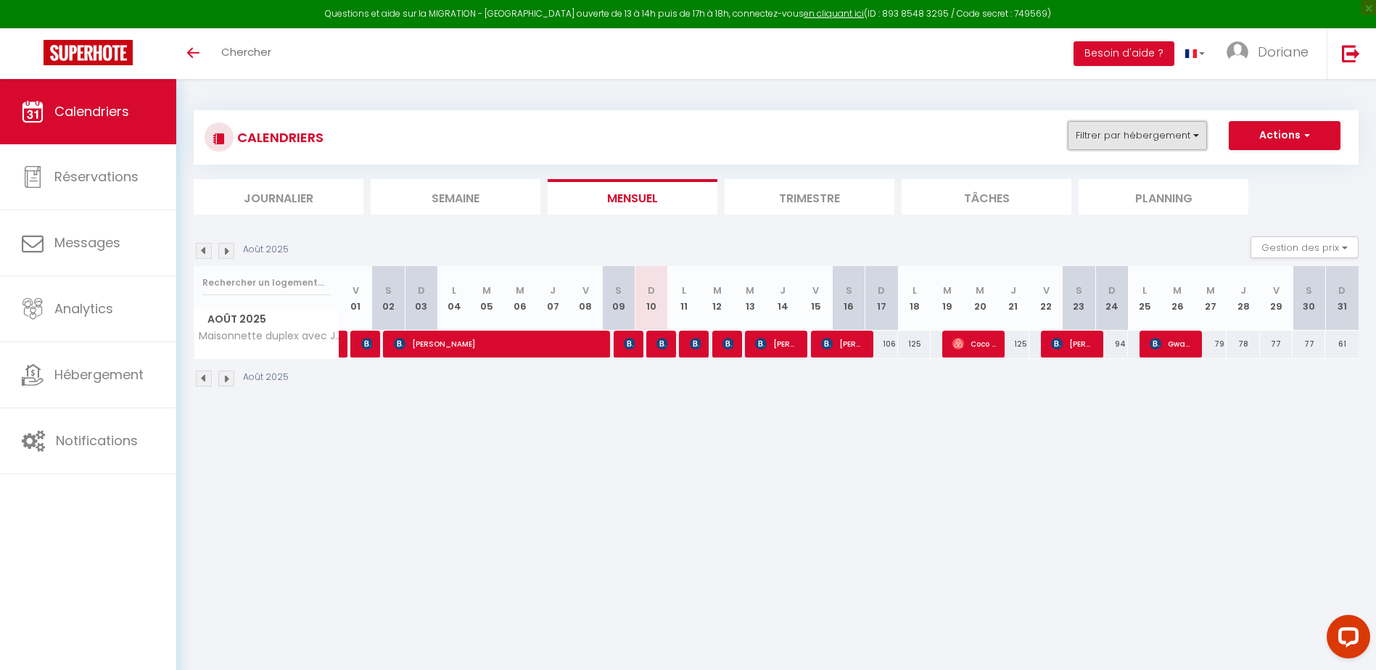
click at [1137, 135] on button "Filtrer par hébergement" at bounding box center [1137, 135] width 139 height 29
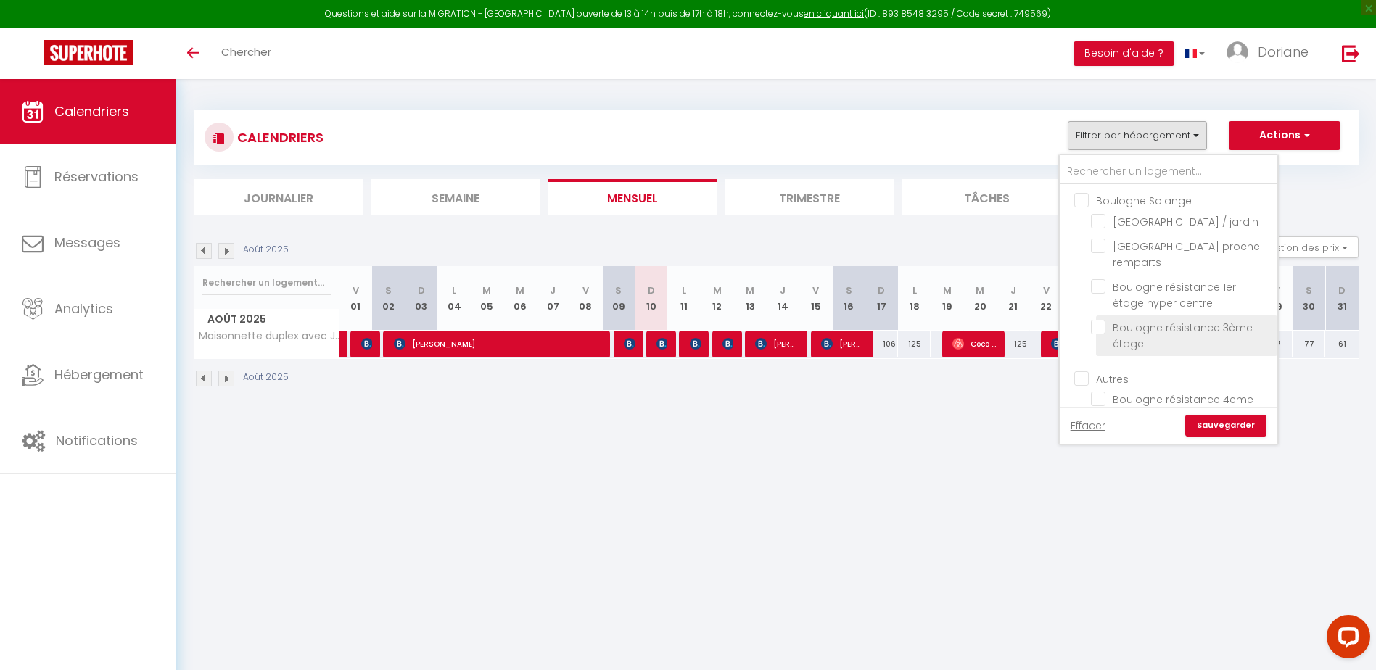
click at [1099, 334] on input "Boulogne résistance 3ème étage" at bounding box center [1181, 327] width 181 height 15
checkbox input "true"
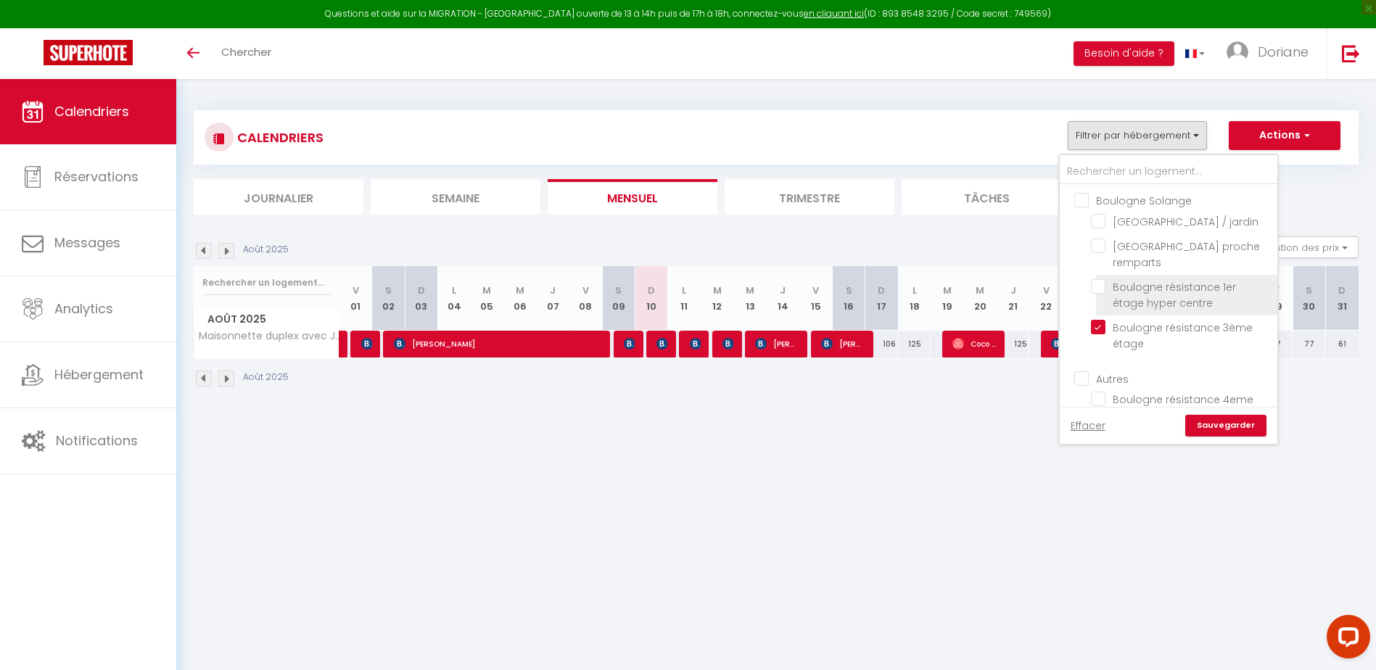
drag, startPoint x: 1099, startPoint y: 300, endPoint x: 1102, endPoint y: 318, distance: 19.0
click at [1101, 294] on input "Boulogne résistance 1er étage hyper centre" at bounding box center [1181, 286] width 181 height 15
checkbox input "true"
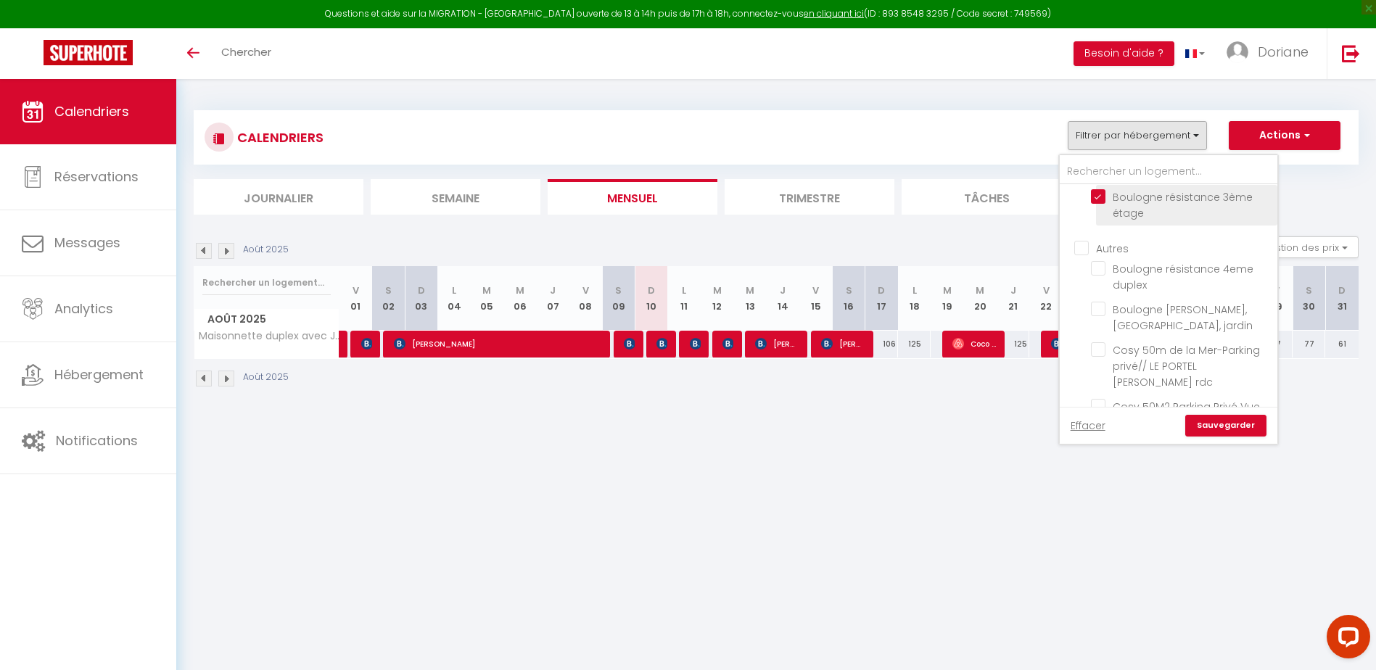
scroll to position [145, 0]
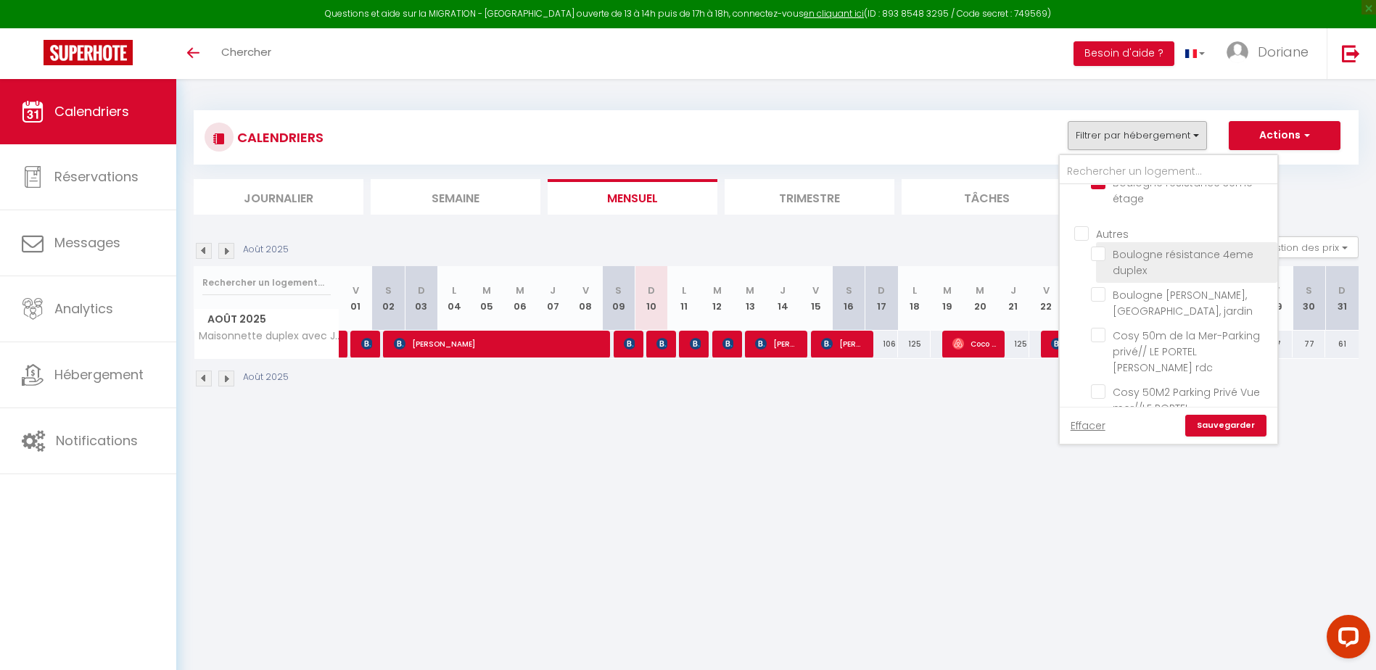
click at [1099, 261] on input "Boulogne résistance 4eme duplex" at bounding box center [1181, 254] width 181 height 15
checkbox input "true"
click at [1218, 423] on link "Sauvegarder" at bounding box center [1225, 426] width 81 height 22
